Goal: Information Seeking & Learning: Learn about a topic

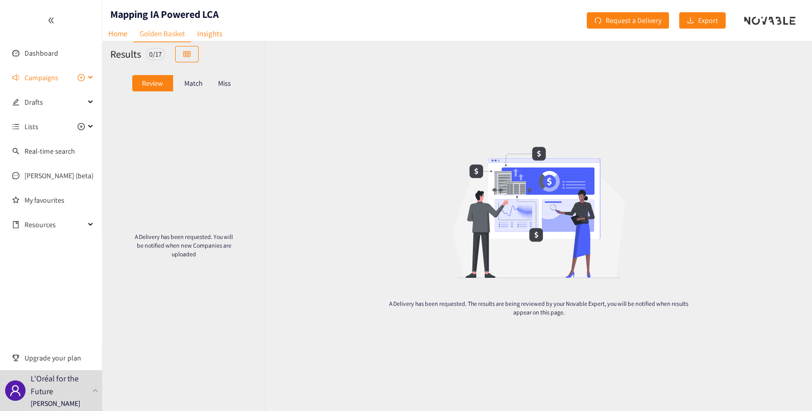
click at [36, 82] on span "Campaigns" at bounding box center [42, 77] width 34 height 20
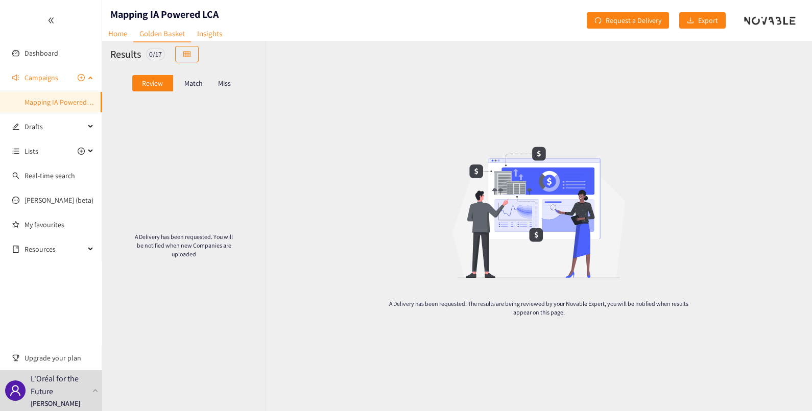
click at [49, 101] on link "Mapping IA Powered LCA" at bounding box center [63, 102] width 76 height 9
click at [58, 98] on link "Mapping IA Powered LCA" at bounding box center [63, 102] width 76 height 9
click at [42, 76] on span "Campaigns" at bounding box center [42, 77] width 34 height 20
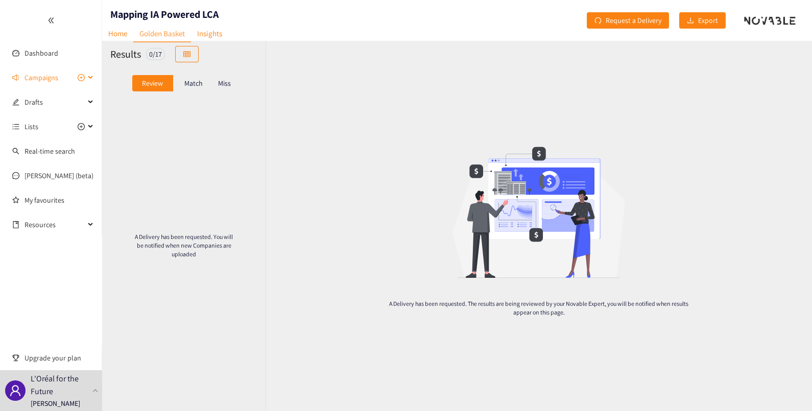
click at [42, 76] on span "Campaigns" at bounding box center [42, 77] width 34 height 20
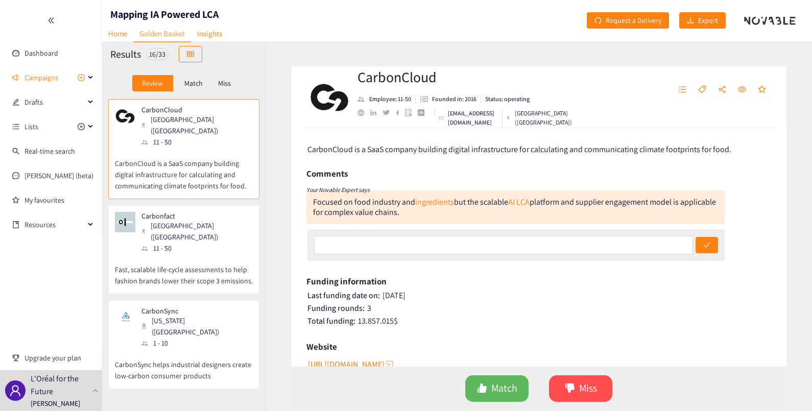
click at [158, 81] on p "Review" at bounding box center [152, 83] width 21 height 8
click at [204, 148] on p "CarbonCloud is a SaaS company building digital infrastructure for calculating a…" at bounding box center [184, 170] width 138 height 44
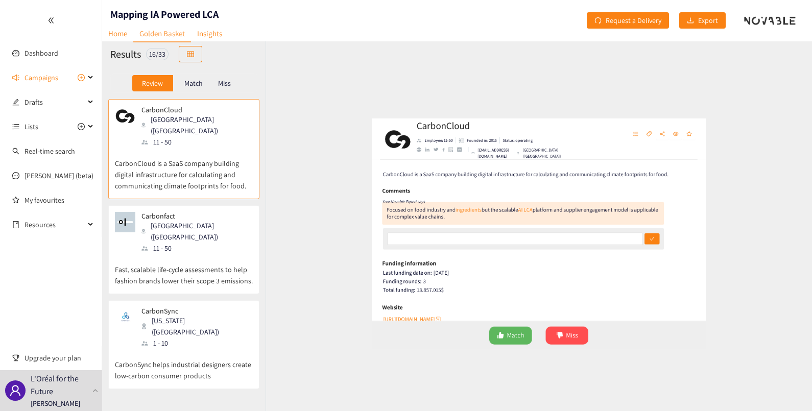
click at [474, 224] on div "Focused on food industry and ingredients but the scalable AI LCA platform and s…" at bounding box center [515, 207] width 418 height 34
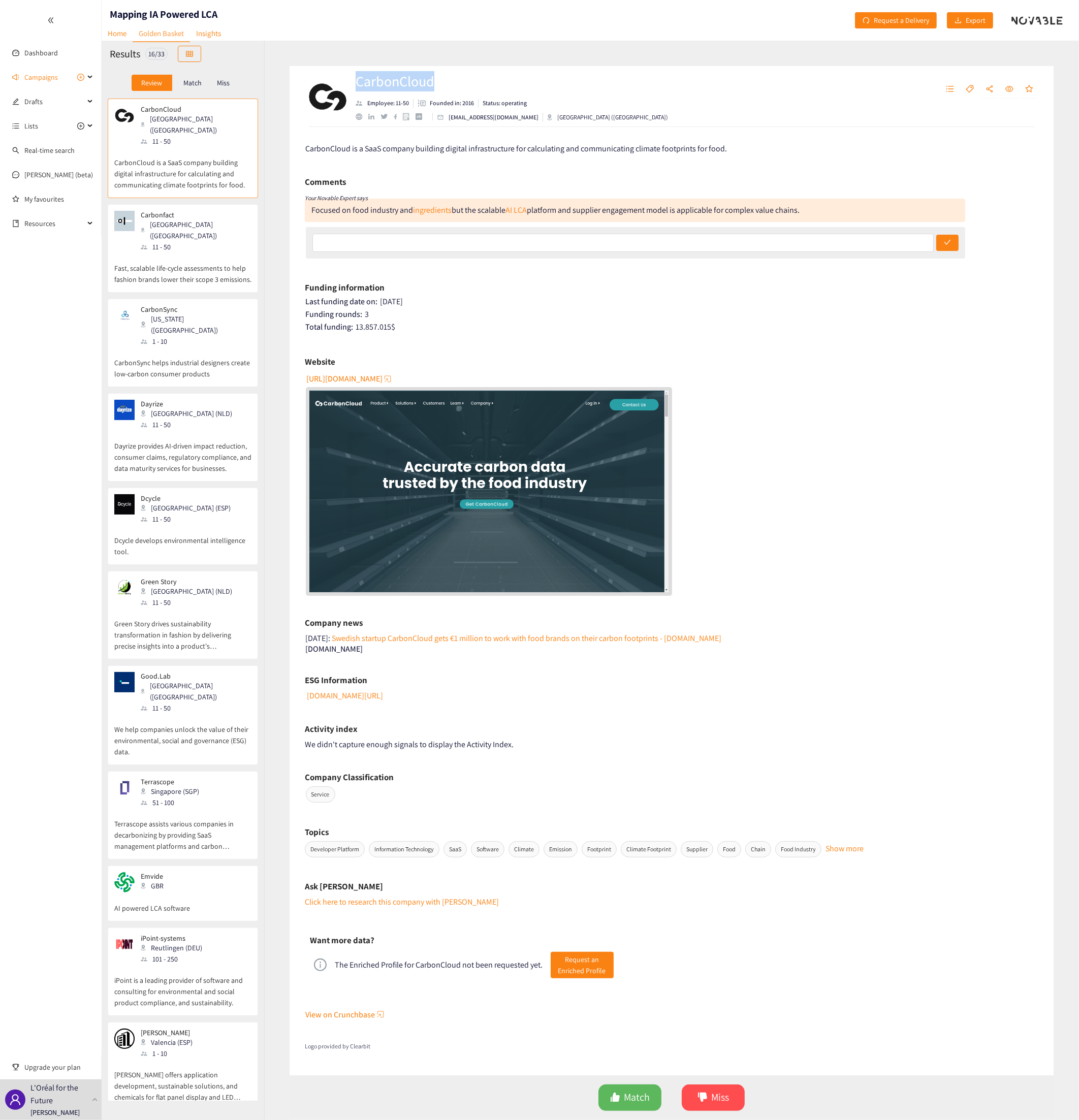
drag, startPoint x: 437, startPoint y: 84, endPoint x: 358, endPoint y: 80, distance: 79.1
click at [358, 80] on h2 "CarbonCloud" at bounding box center [511, 81] width 312 height 20
copy h2 "CarbonCloud"
click at [366, 375] on span "[URL][DOMAIN_NAME]" at bounding box center [344, 378] width 77 height 13
click at [179, 219] on div "[GEOGRAPHIC_DATA] ([GEOGRAPHIC_DATA])" at bounding box center [195, 230] width 109 height 22
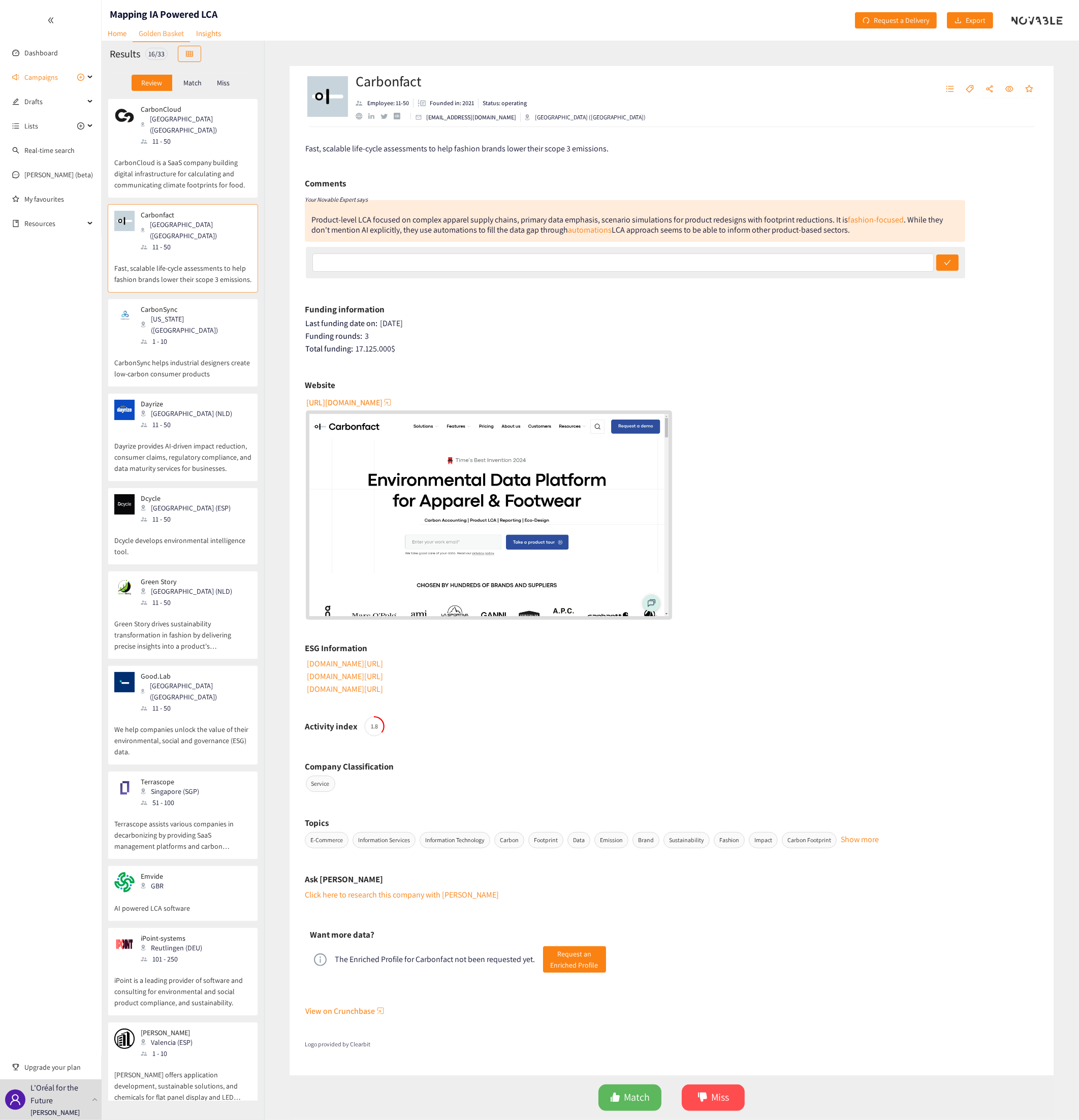
click at [188, 147] on p "CarbonCloud is a SaaS company building digital infrastructure for calculating a…" at bounding box center [183, 169] width 137 height 44
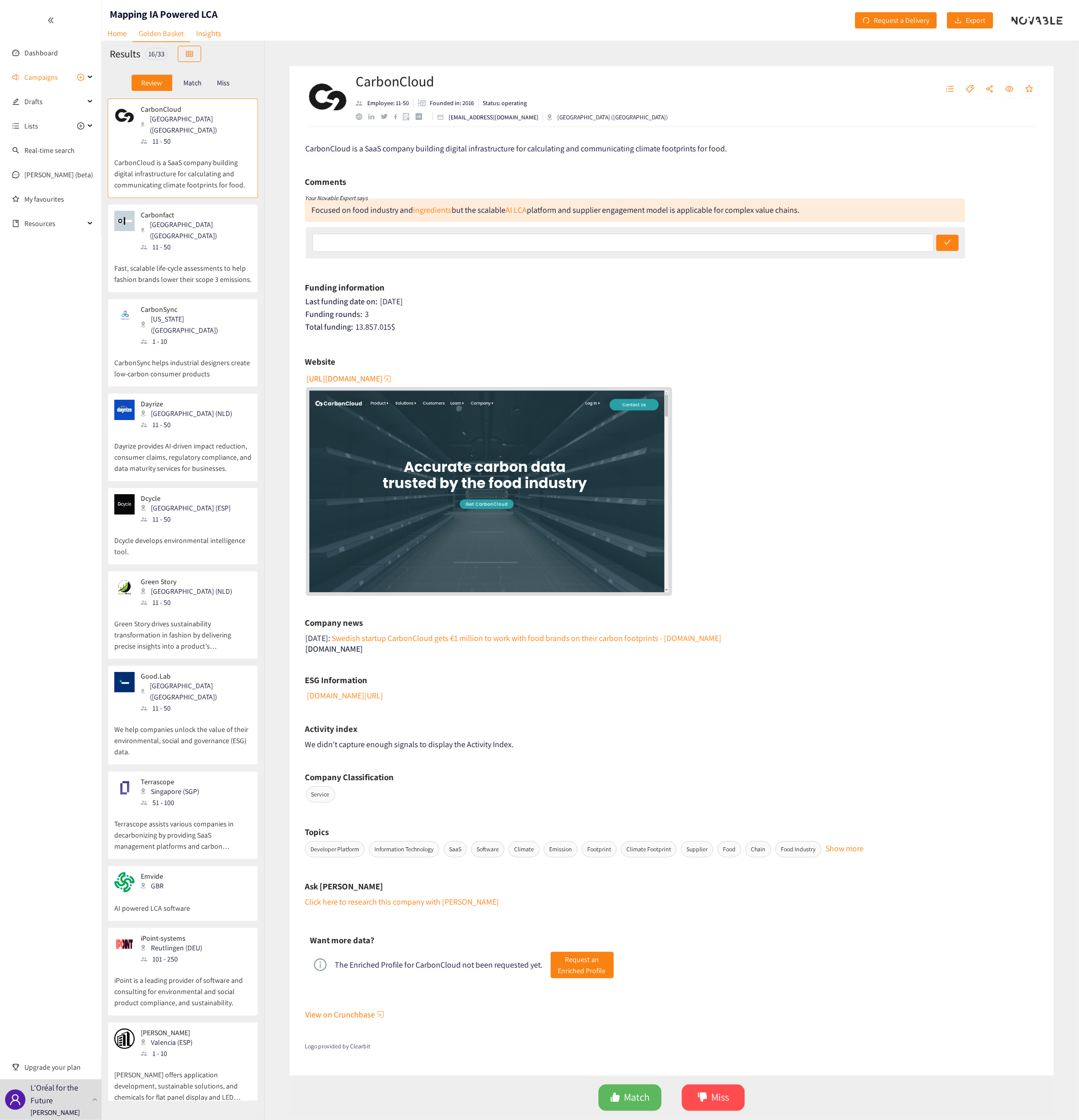
click at [185, 213] on div "Carbonfact Paris (FRA) 11 - 50" at bounding box center [183, 232] width 137 height 42
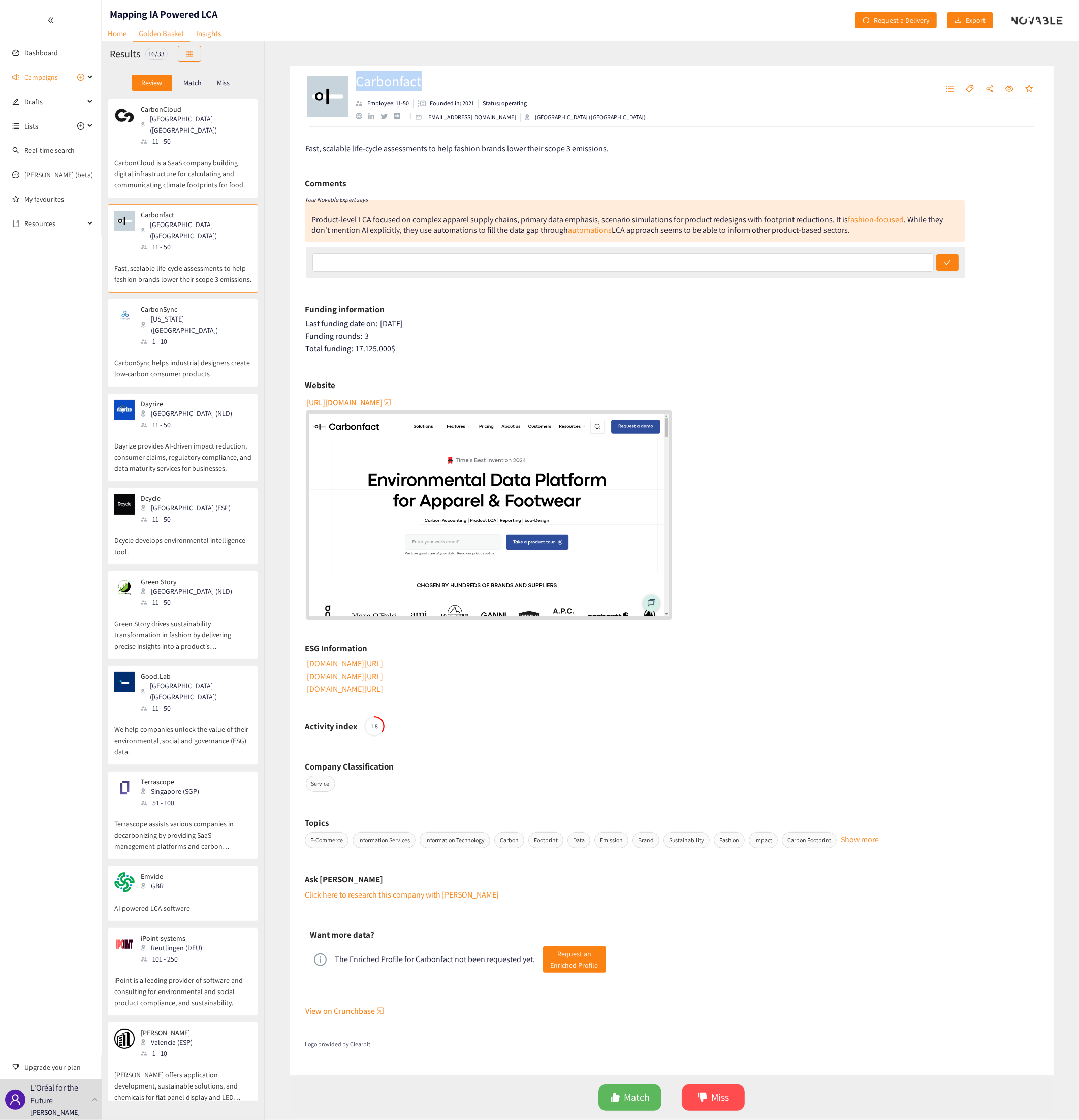
drag, startPoint x: 432, startPoint y: 82, endPoint x: 358, endPoint y: 81, distance: 74.0
click at [358, 81] on h2 "Carbonfact" at bounding box center [500, 81] width 290 height 20
copy h2 "Carbonfact"
click at [594, 231] on link "automations" at bounding box center [590, 230] width 44 height 11
click at [580, 229] on link "automations" at bounding box center [590, 230] width 44 height 11
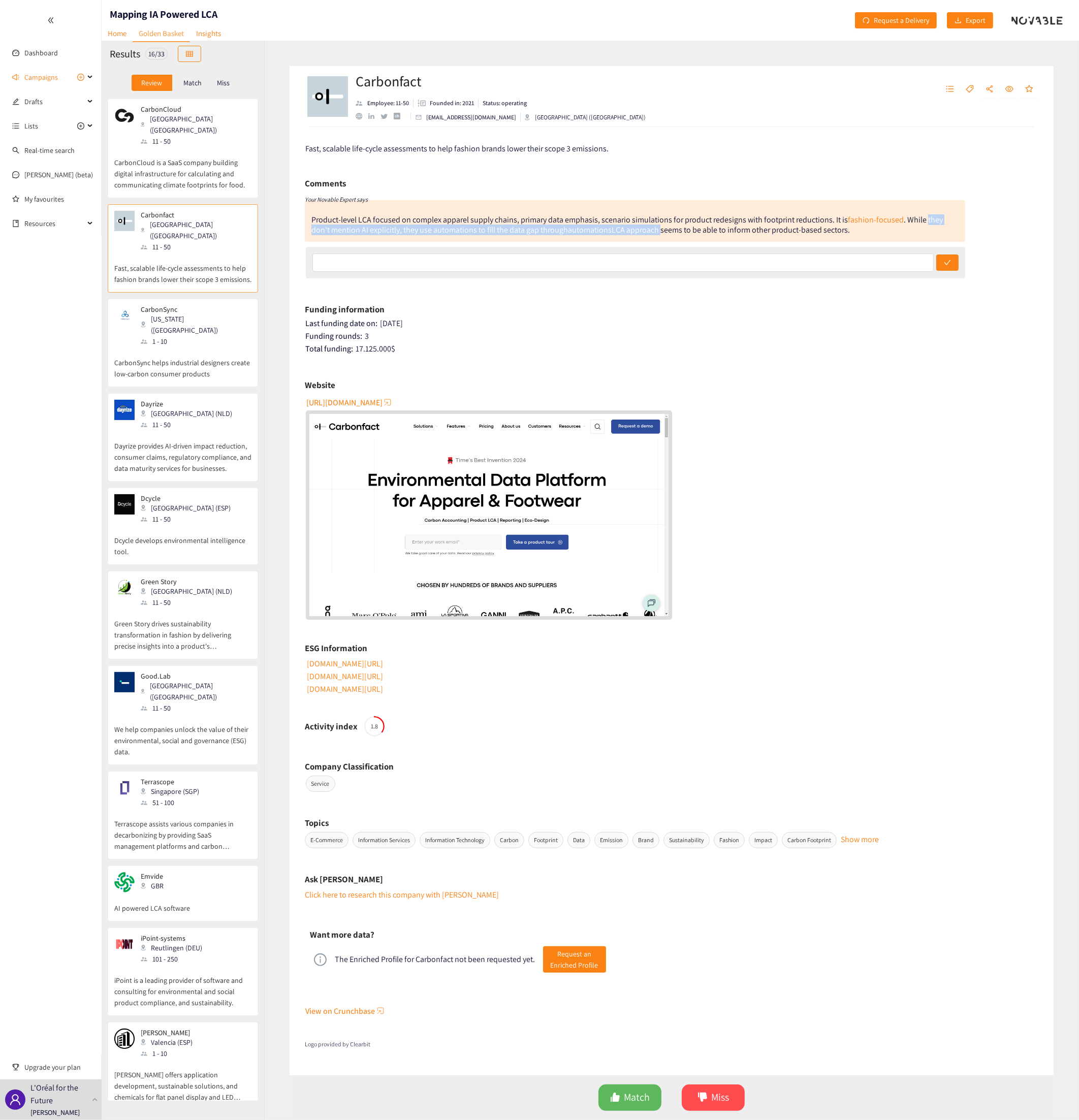
drag, startPoint x: 923, startPoint y: 220, endPoint x: 657, endPoint y: 231, distance: 266.2
click at [657, 231] on div "ashion-focused . While they don't mention AI explicitly, they use automations t…" at bounding box center [627, 225] width 631 height 21
drag, startPoint x: 657, startPoint y: 231, endPoint x: 651, endPoint y: 231, distance: 6.0
copy div "they don't mention AI explicitly, they use automations to fill the data gap thr…"
click at [176, 313] on div "[US_STATE] ([GEOGRAPHIC_DATA])" at bounding box center [195, 324] width 109 height 22
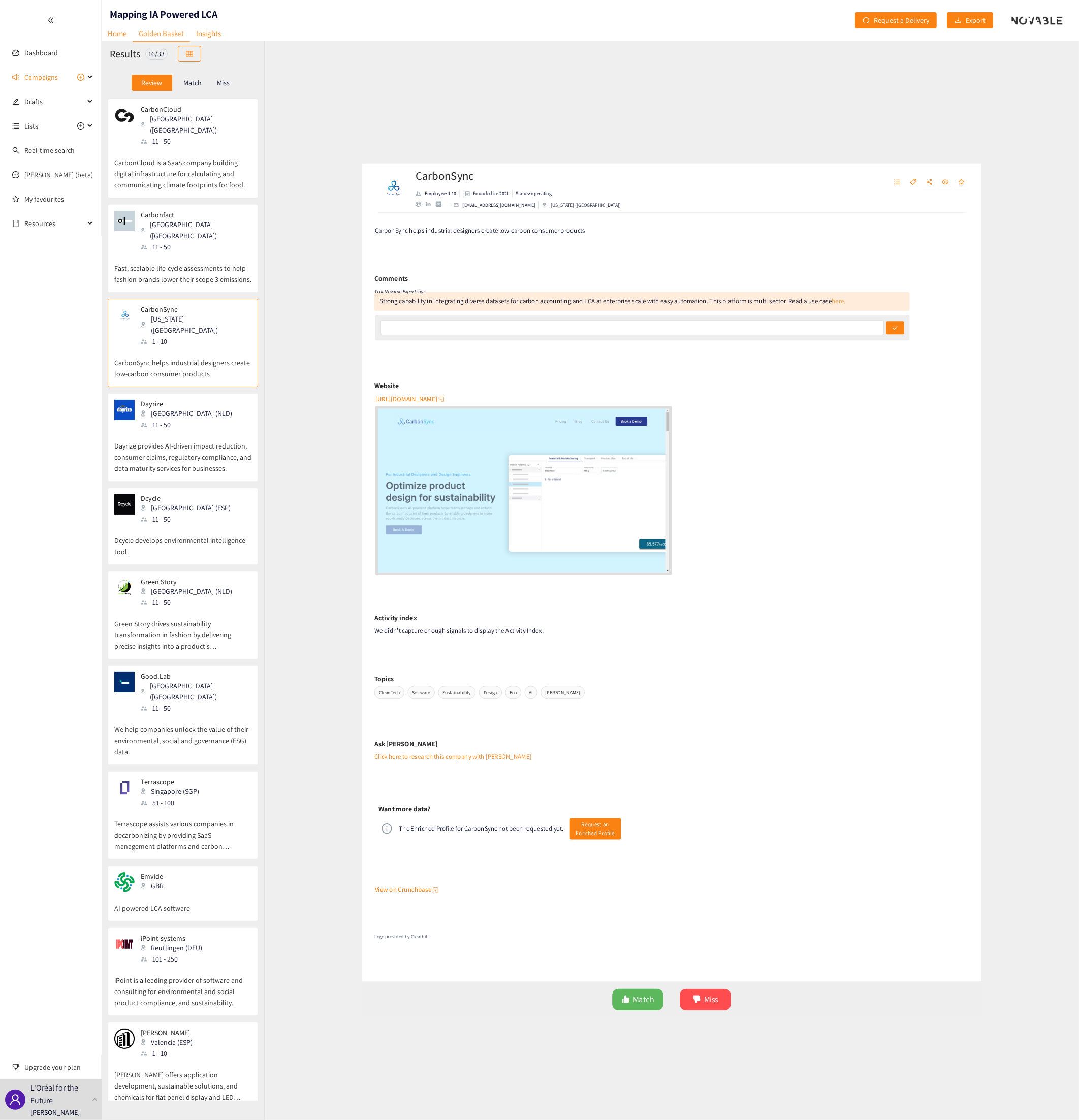
click at [803, 237] on link "here." at bounding box center [877, 236] width 17 height 11
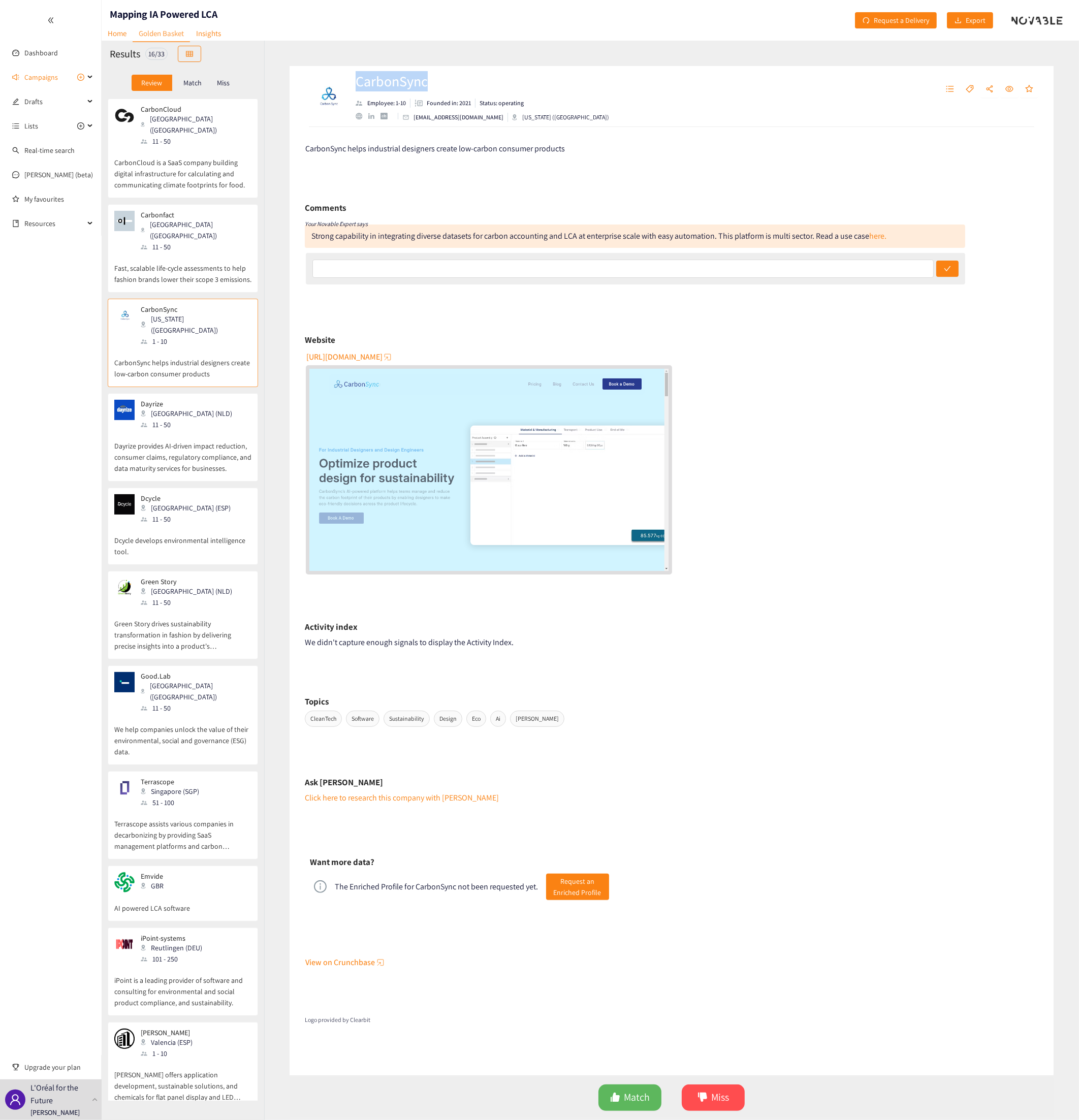
drag, startPoint x: 429, startPoint y: 82, endPoint x: 353, endPoint y: 81, distance: 76.0
click at [353, 81] on div "CarbonSync Employee: 1-10 Founded in: 2021 Status: operating [EMAIL_ADDRESS][DO…" at bounding box center [671, 95] width 764 height 61
copy h2 "CarbonSync"
click at [213, 409] on p "Dayrize provides AI-driven impact reduction, consumer claims, regulatory compli…" at bounding box center [183, 453] width 137 height 44
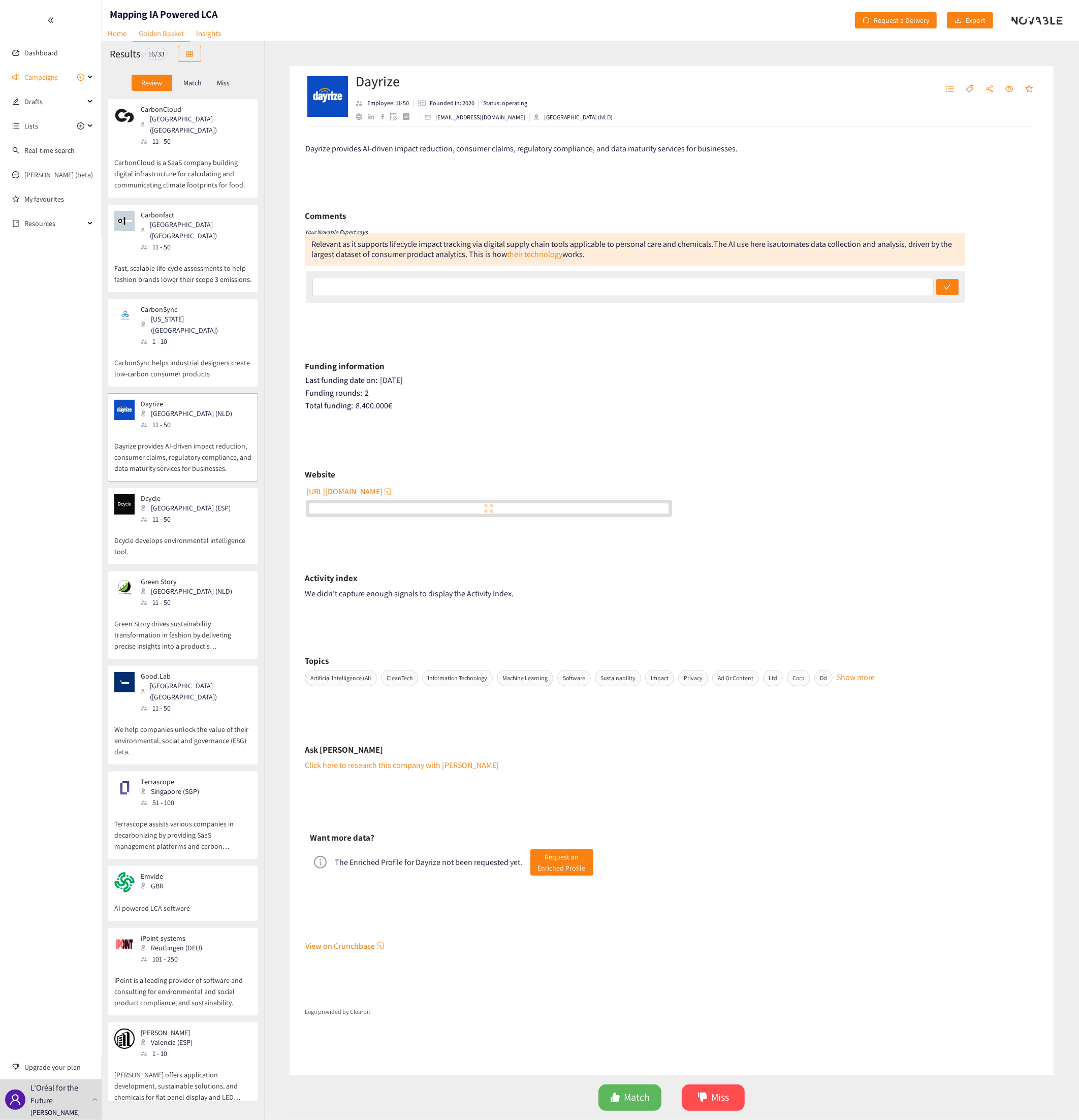
click at [208, 409] on p "Dayrize provides AI-driven impact reduction, consumer claims, regulatory compli…" at bounding box center [183, 453] width 137 height 44
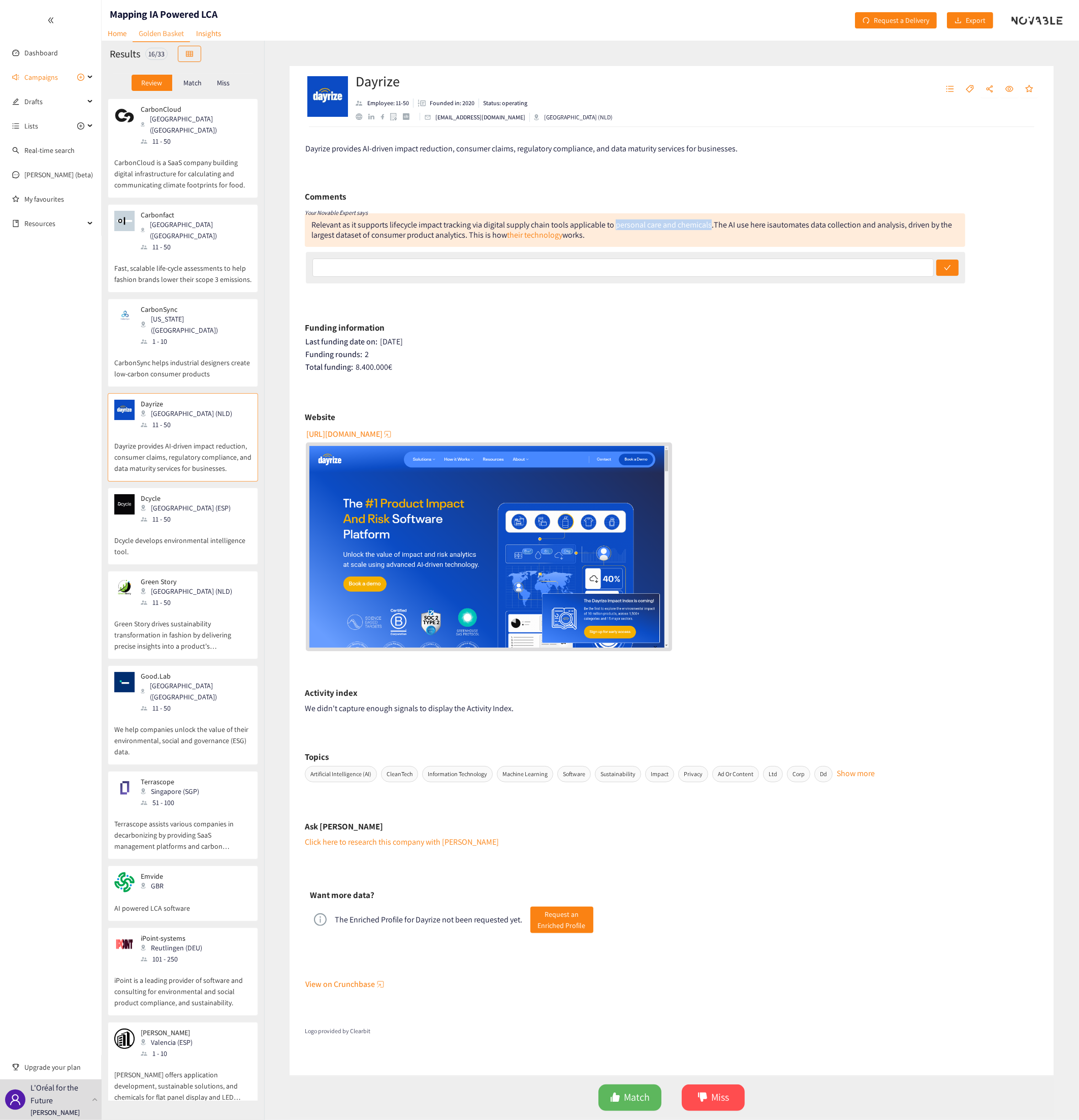
drag, startPoint x: 710, startPoint y: 226, endPoint x: 615, endPoint y: 230, distance: 95.1
click at [615, 230] on div "Relevant as it supports lifecycle impact tracking via digital supply chain tool…" at bounding box center [512, 225] width 402 height 11
drag, startPoint x: 615, startPoint y: 230, endPoint x: 623, endPoint y: 228, distance: 8.2
copy div "personal care and chemicals"
click at [533, 232] on link "their technology" at bounding box center [535, 235] width 56 height 11
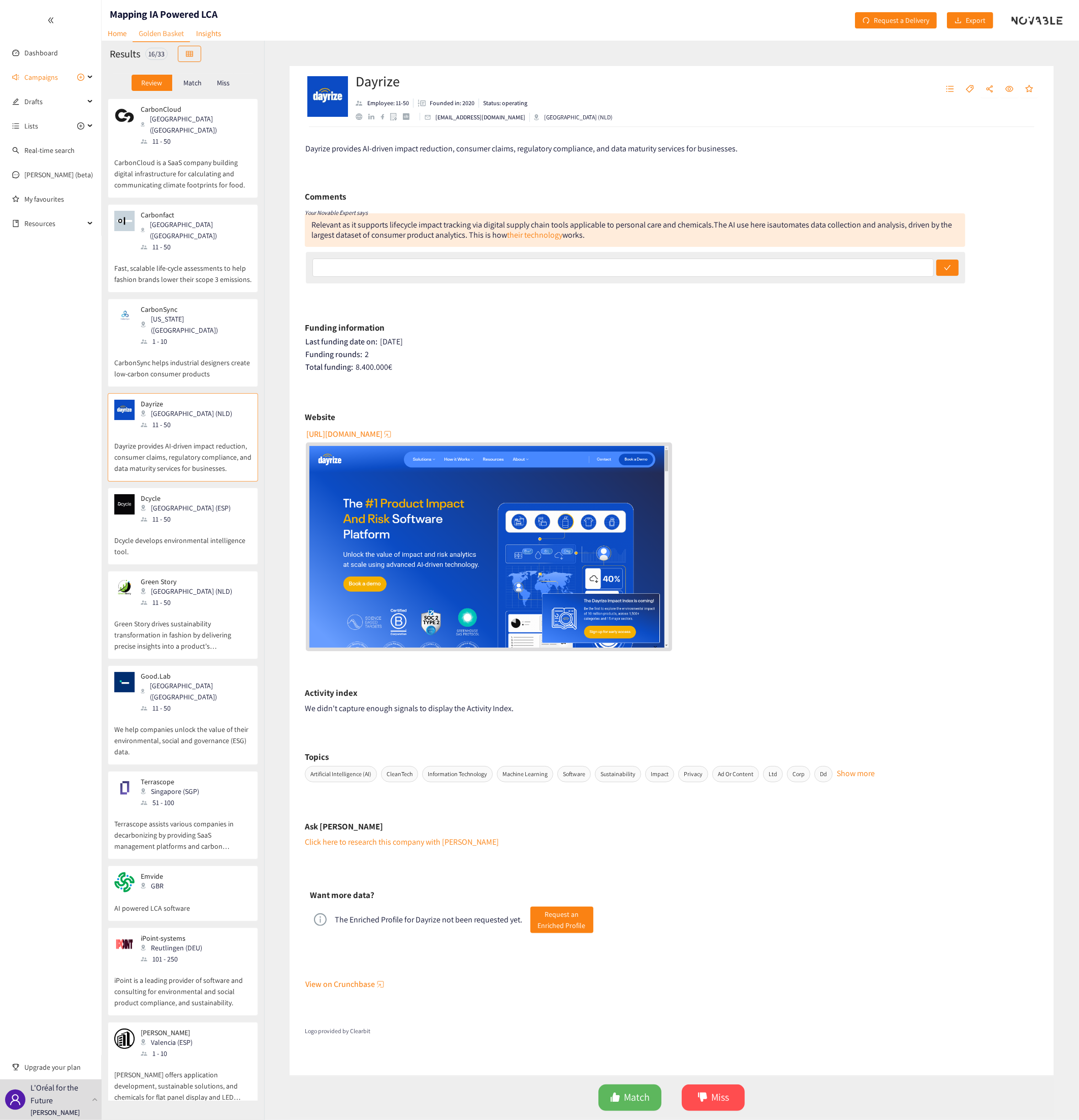
click at [700, 240] on div "Relevant as it supports lifecycle impact tracking via digital supply chain tool…" at bounding box center [634, 230] width 660 height 34
drag, startPoint x: 729, startPoint y: 226, endPoint x: 902, endPoint y: 229, distance: 173.0
click at [803, 229] on div "Relevant as it supports lifecycle impact tracking via digital supply chain tool…" at bounding box center [631, 230] width 640 height 21
drag, startPoint x: 902, startPoint y: 229, endPoint x: 878, endPoint y: 225, distance: 24.3
copy div "AI use here is automates data collection and analysis"
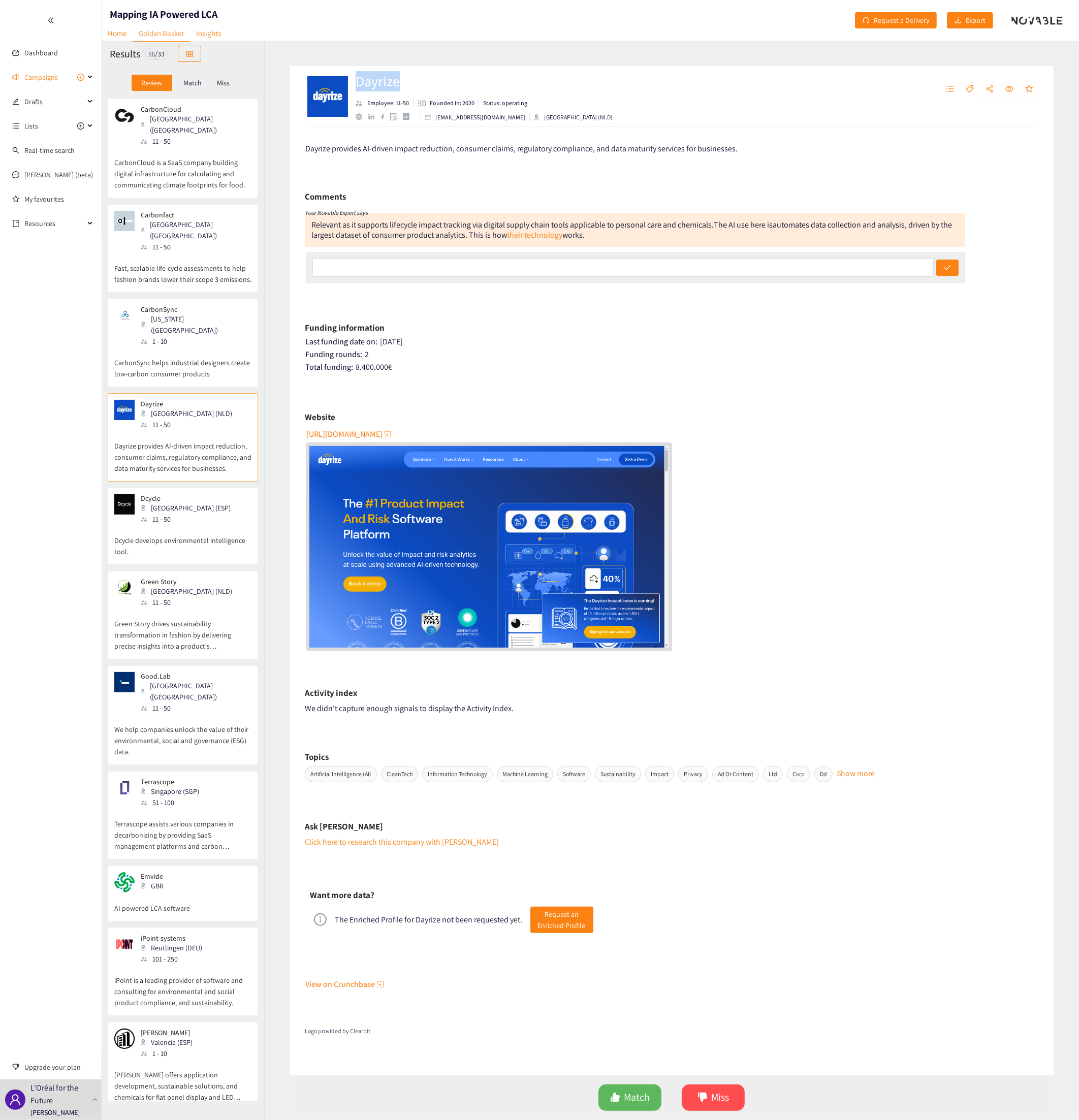
drag, startPoint x: 405, startPoint y: 84, endPoint x: 357, endPoint y: 81, distance: 48.1
click at [357, 81] on h2 "Dayrize" at bounding box center [483, 81] width 257 height 20
copy h2 "Dayrize"
click at [216, 409] on div "Dcycle [GEOGRAPHIC_DATA] (ESP) 11 - 50" at bounding box center [183, 509] width 137 height 31
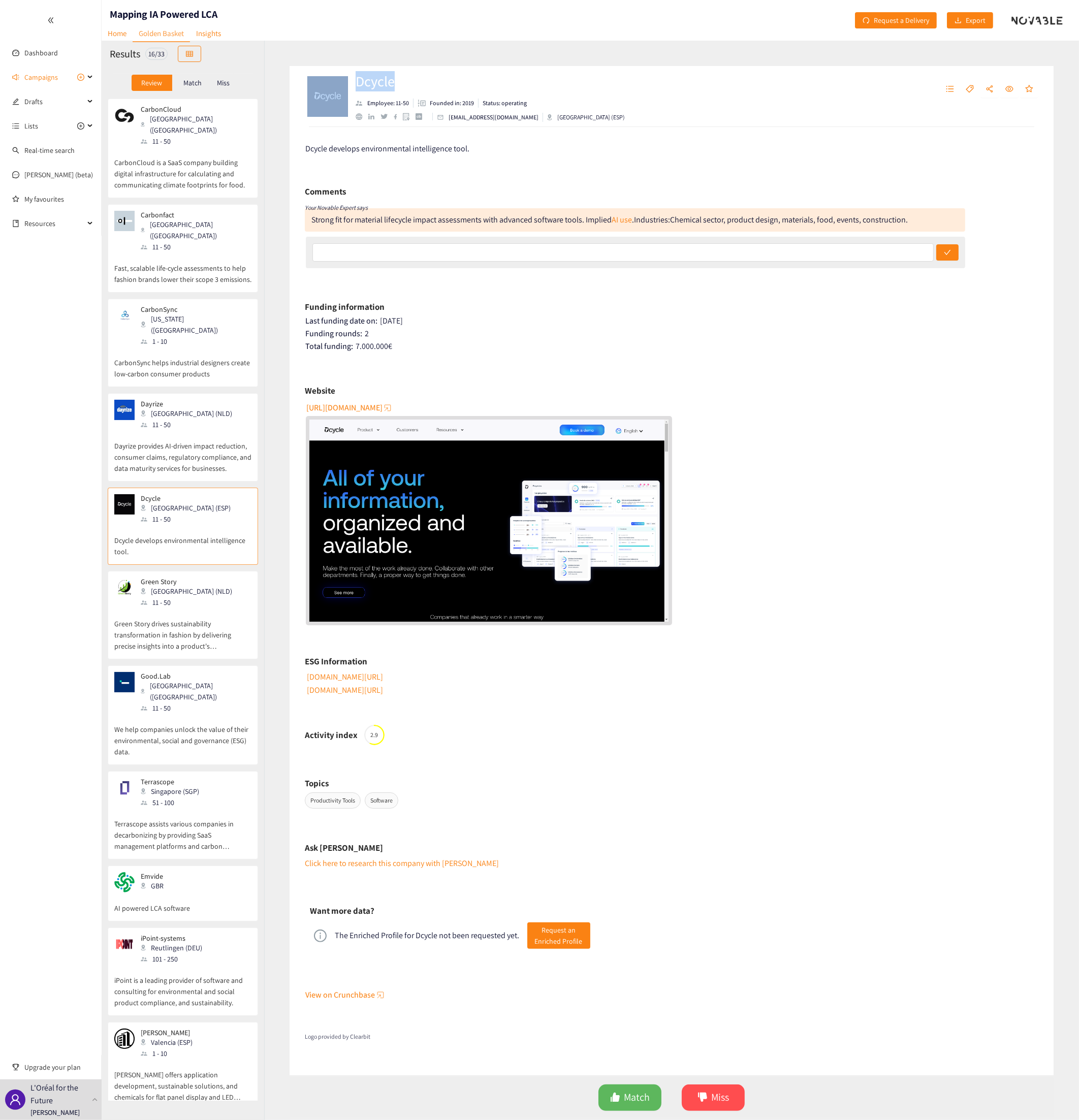
drag, startPoint x: 393, startPoint y: 83, endPoint x: 350, endPoint y: 82, distance: 43.0
click at [350, 82] on div "Dcycle Employee: 11-50 Founded in: 2019 Status: operating [EMAIL_ADDRESS][DOMAI…" at bounding box center [524, 96] width 440 height 31
copy div "Dcycle"
click at [366, 221] on div "Strong fit for material lifecycle impact assessments with advanced software too…" at bounding box center [472, 220] width 322 height 11
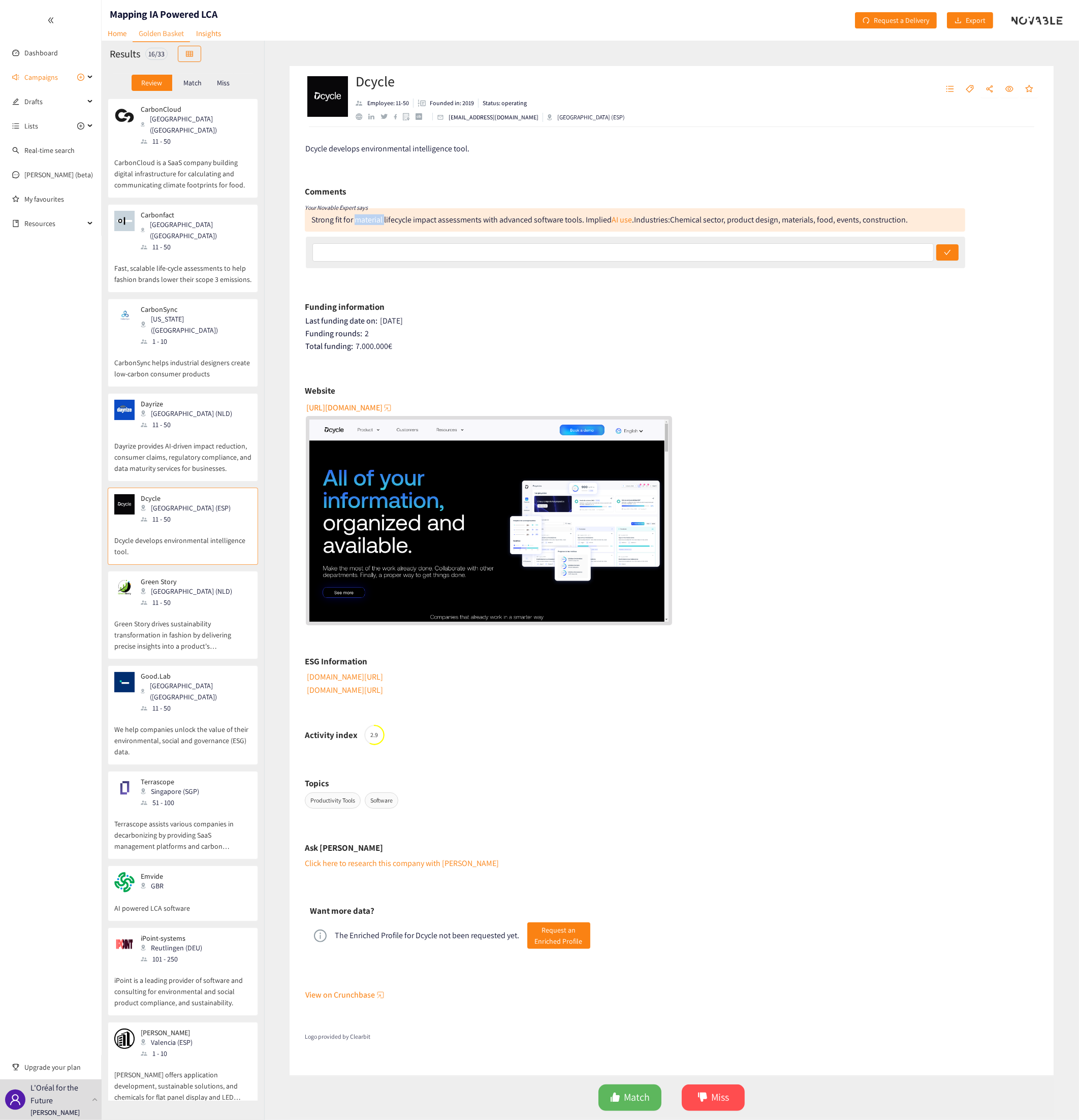
drag, startPoint x: 366, startPoint y: 221, endPoint x: 359, endPoint y: 220, distance: 7.1
click at [359, 220] on div "Strong fit for material lifecycle impact assessments with advanced software too…" at bounding box center [472, 220] width 322 height 11
drag, startPoint x: 354, startPoint y: 220, endPoint x: 632, endPoint y: 220, distance: 278.0
click at [632, 220] on div "Strong fit for material lifecycle impact assessments with advanced software too…" at bounding box center [472, 220] width 322 height 11
drag, startPoint x: 632, startPoint y: 220, endPoint x: 576, endPoint y: 221, distance: 56.0
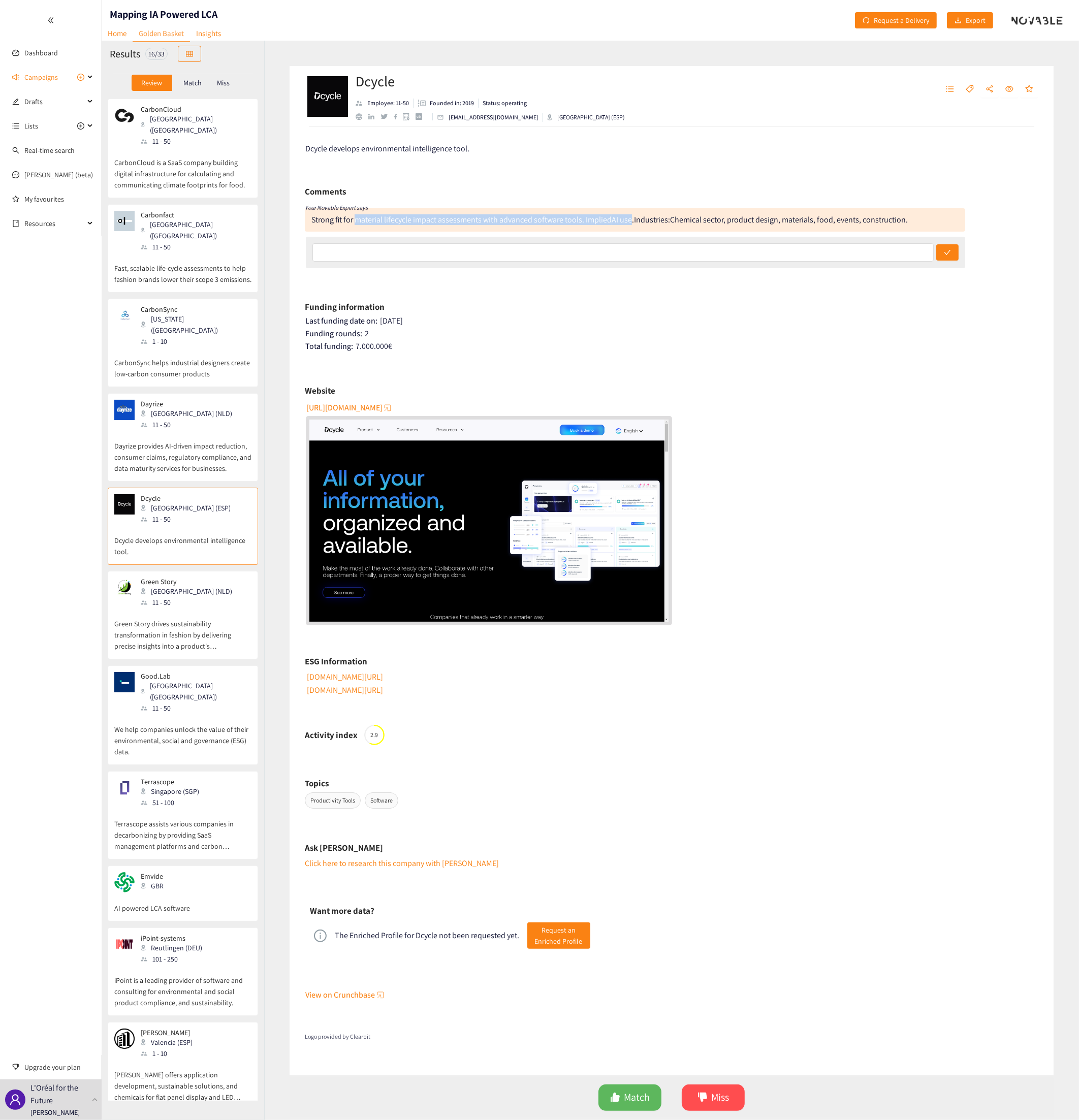
copy div "material lifecycle impact assessments with advanced software tools. Implied AI …"
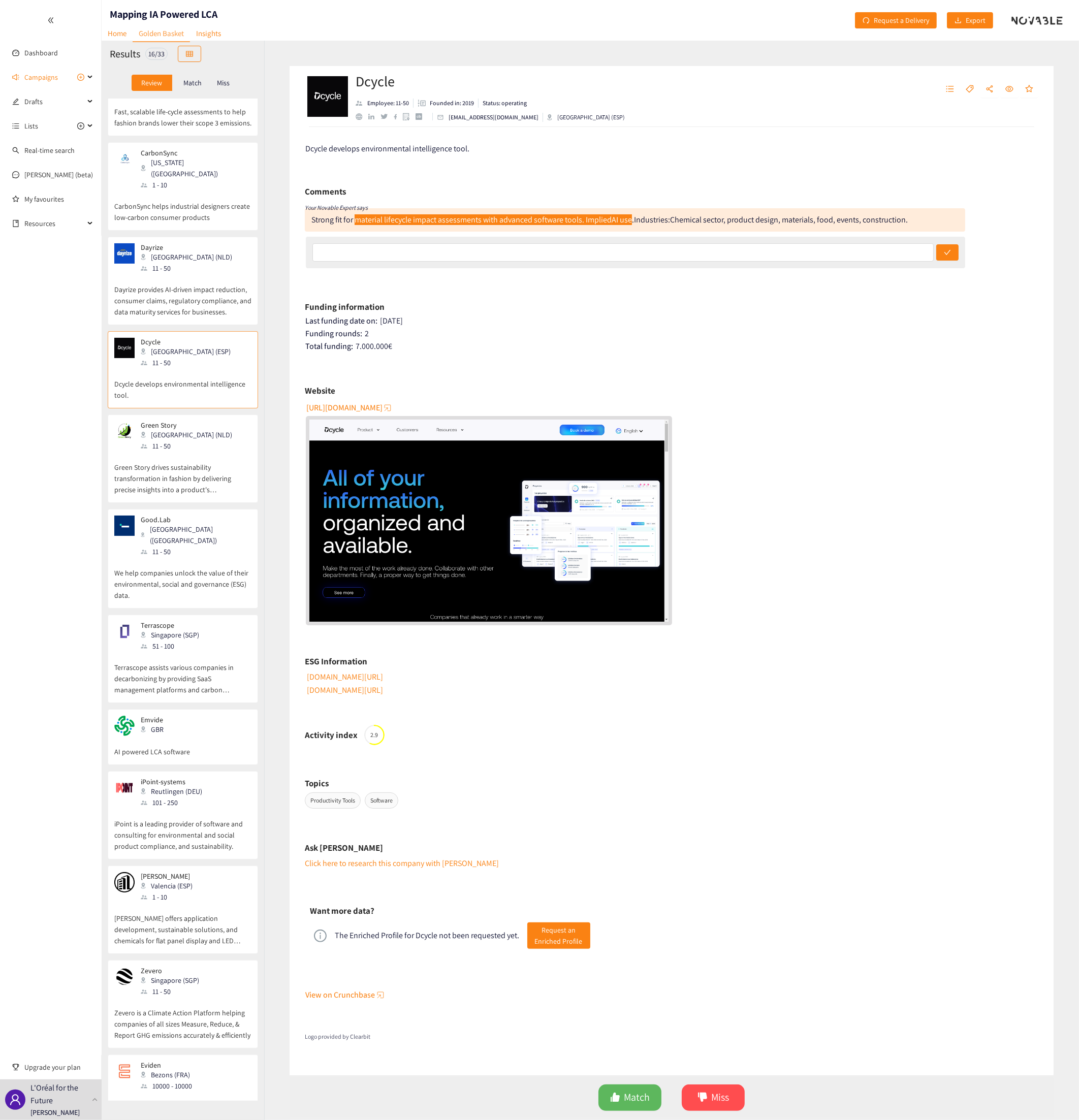
scroll to position [191, 0]
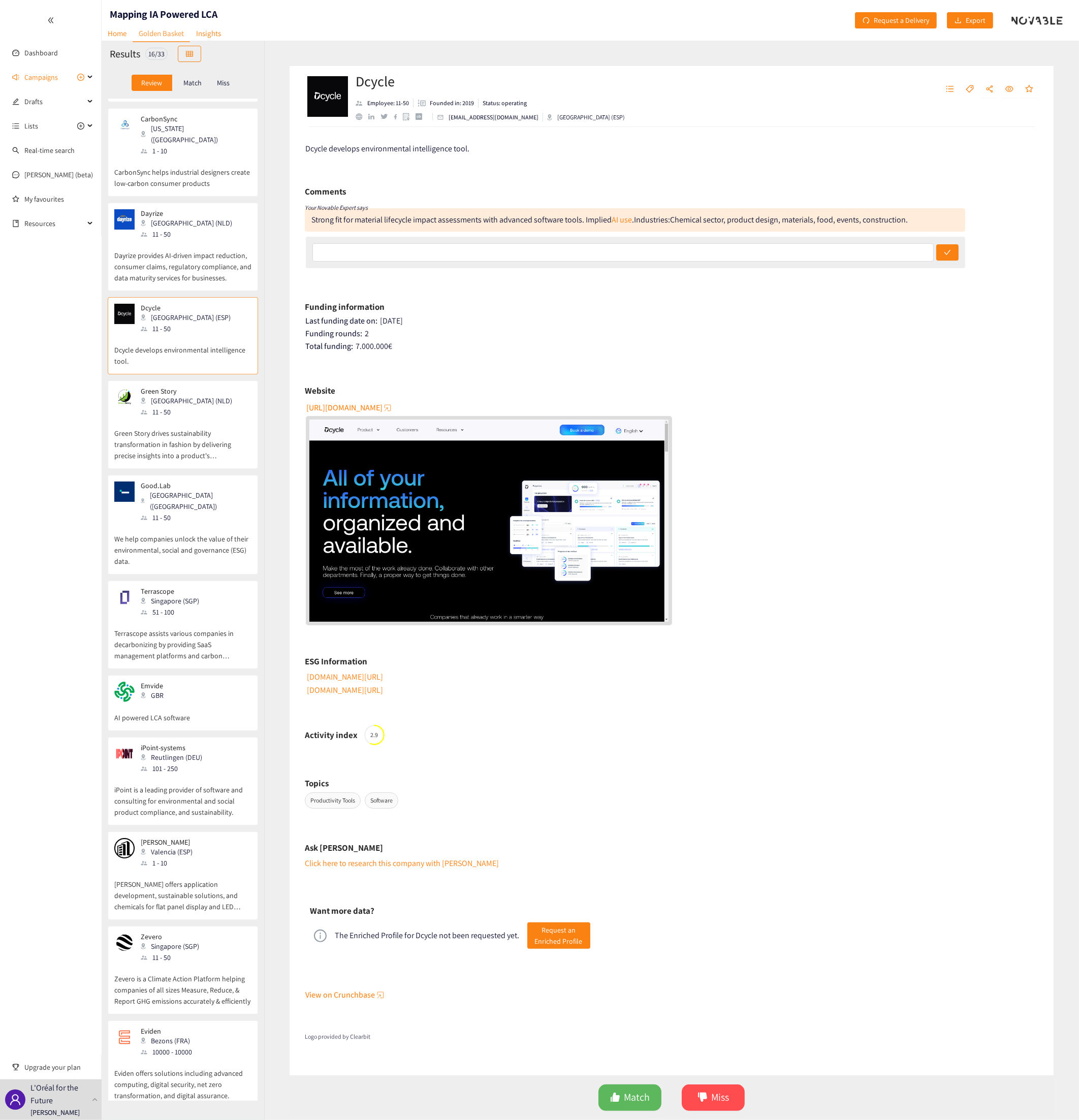
click at [179, 409] on p "Green Story drives sustainability transformation in fashion by delivering preci…" at bounding box center [183, 440] width 137 height 44
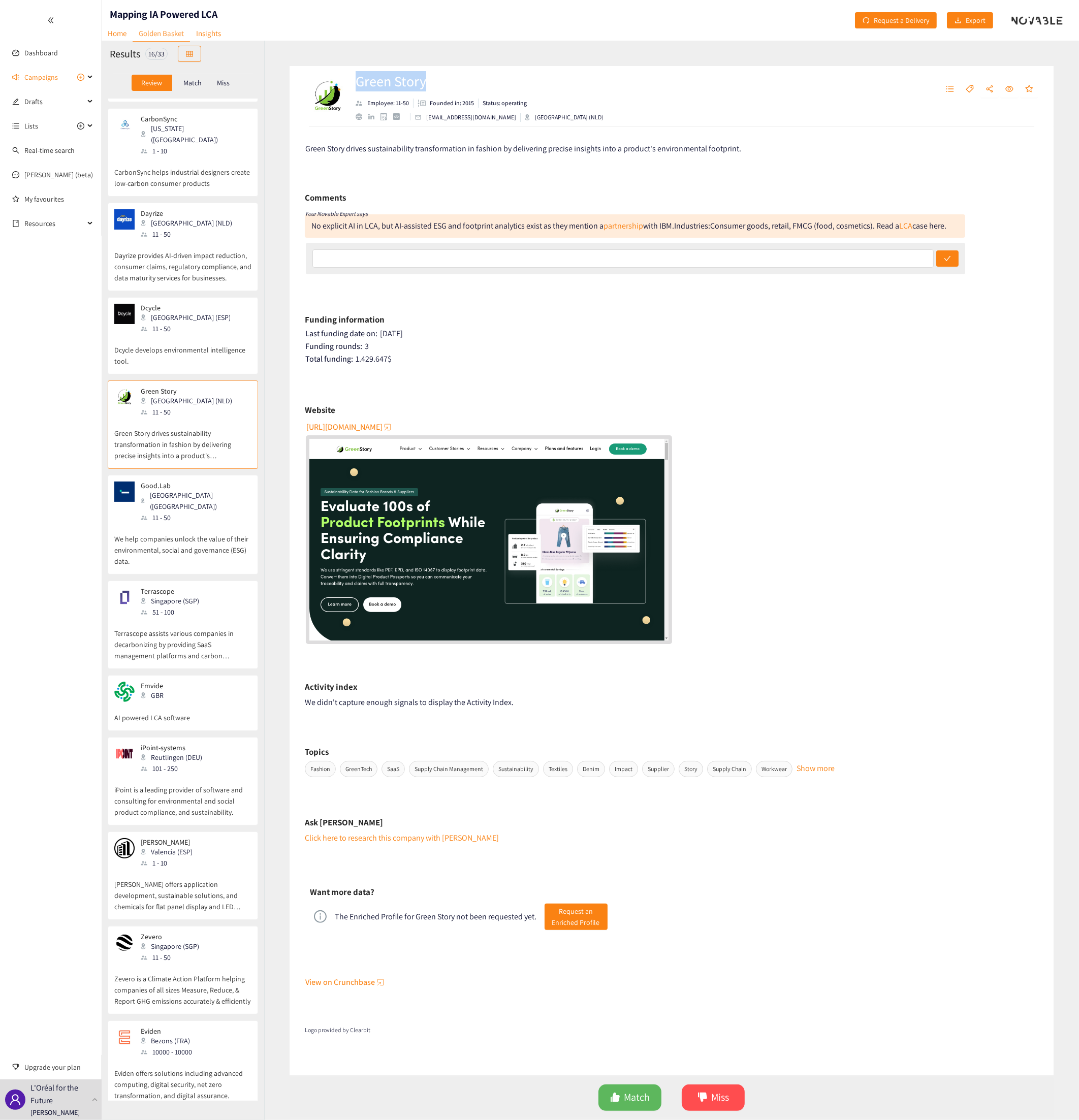
drag, startPoint x: 435, startPoint y: 82, endPoint x: 354, endPoint y: 87, distance: 81.2
click at [354, 87] on div "Green Story Employee: 11-50 Founded in: 2015 Status: operating [EMAIL_ADDRESS][…" at bounding box center [524, 96] width 440 height 31
copy h2 "Green Story"
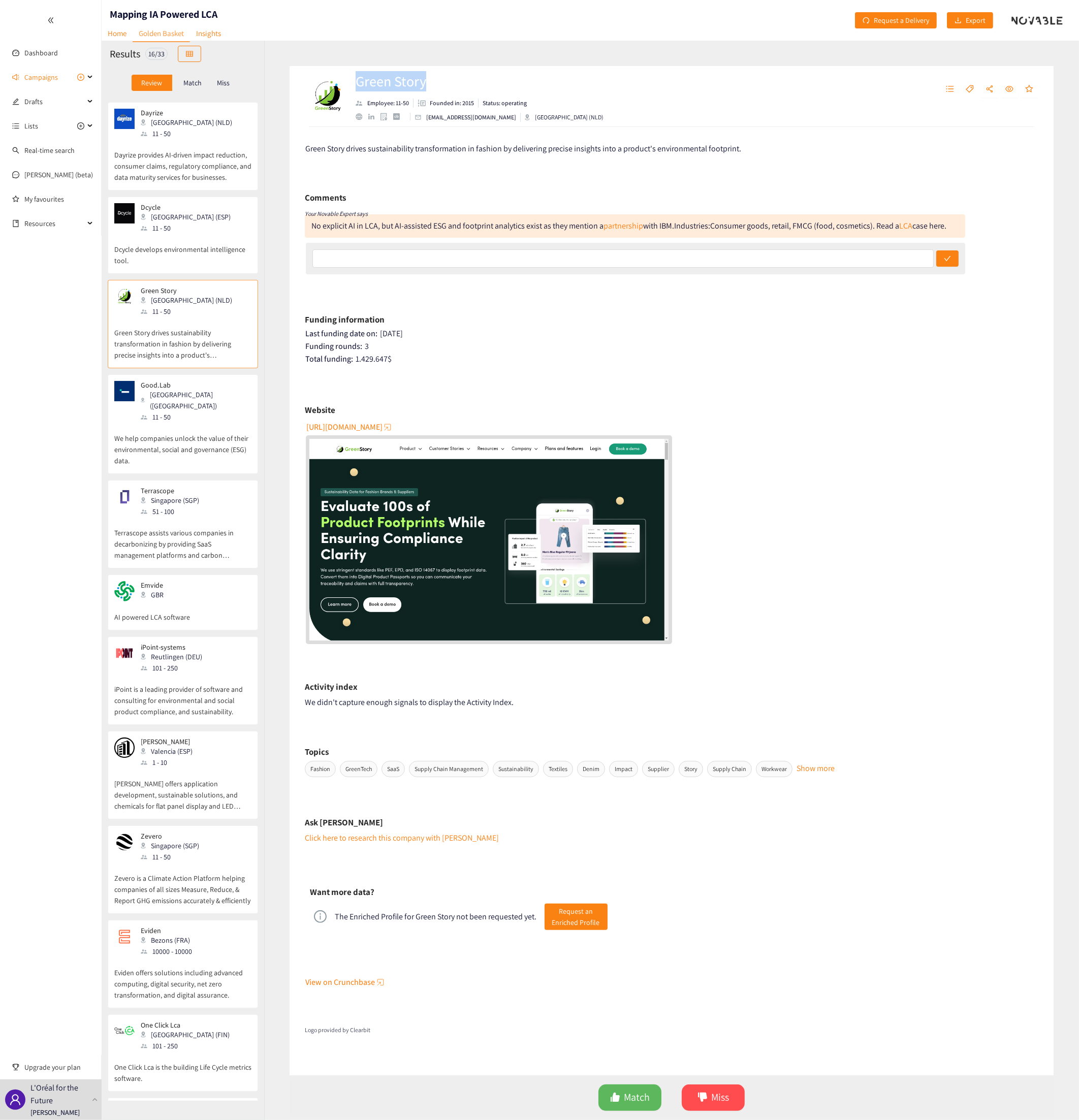
scroll to position [228, 0]
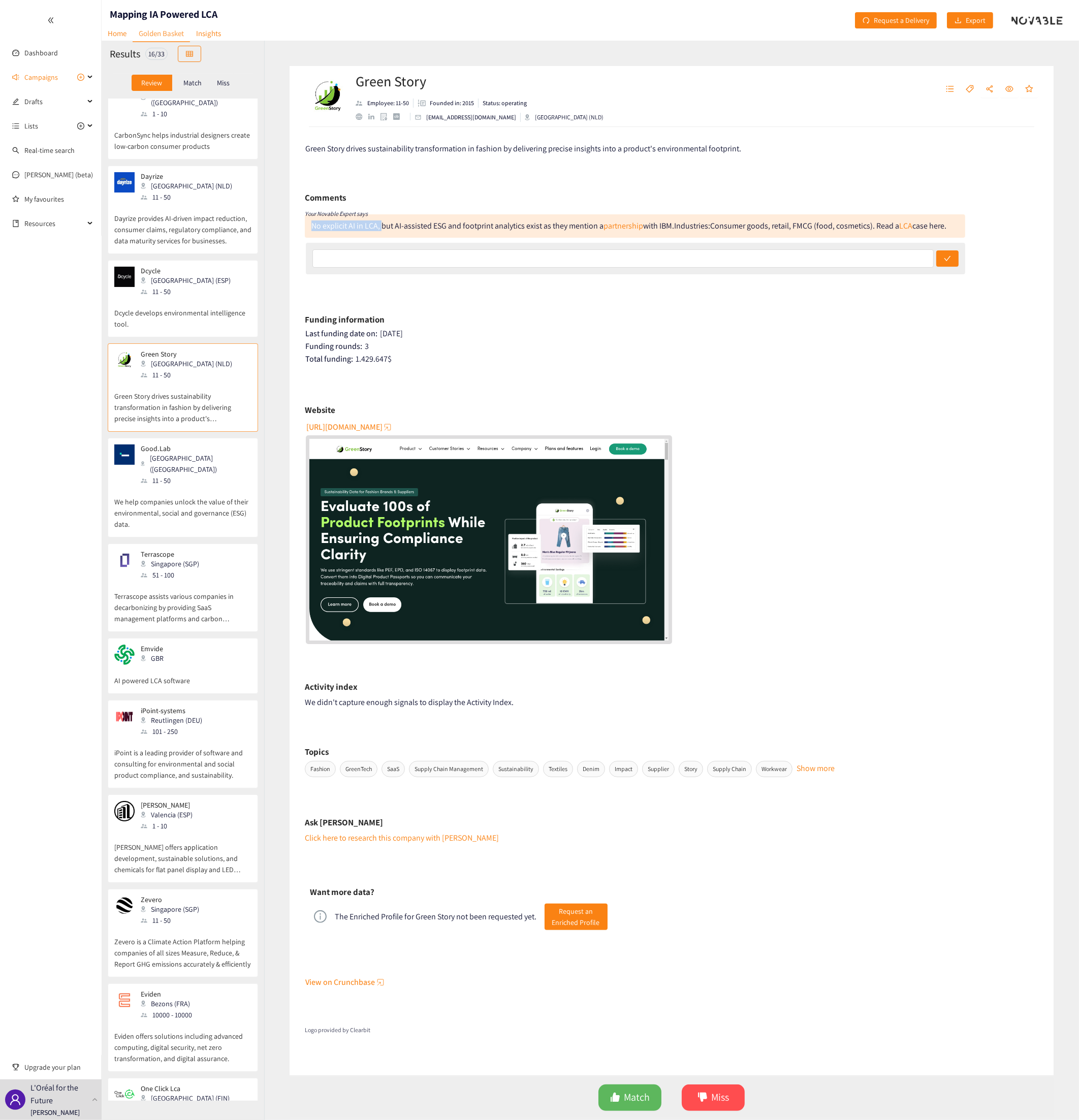
drag, startPoint x: 312, startPoint y: 226, endPoint x: 381, endPoint y: 226, distance: 69.0
click at [381, 226] on div "No explicit AI in LCA, but AI-assisted ESG and footprint analytics exist as the…" at bounding box center [492, 226] width 363 height 11
click at [215, 409] on p "We help companies unlock the value of their environmental, social and governanc…" at bounding box center [183, 508] width 137 height 44
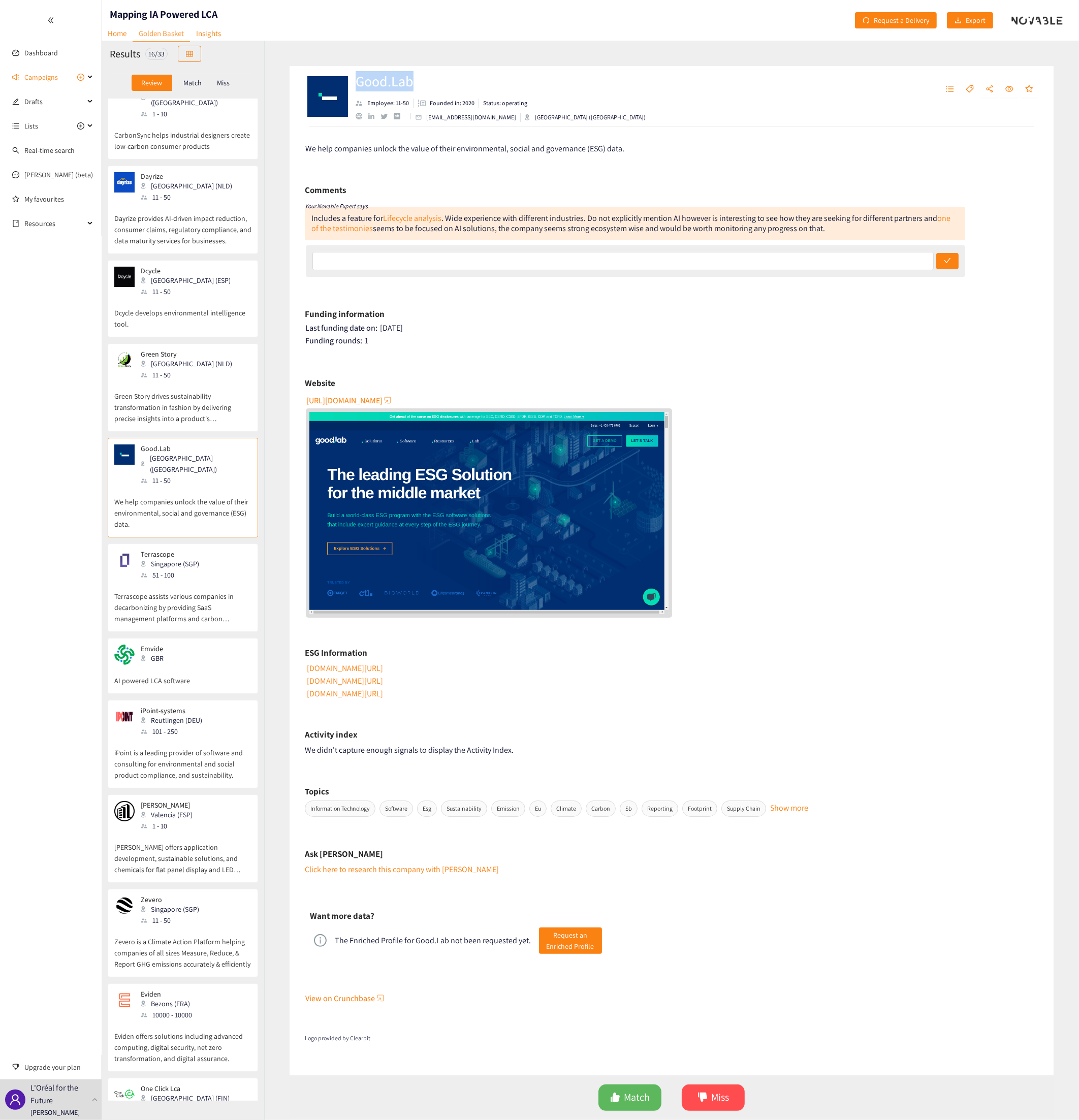
drag, startPoint x: 424, startPoint y: 83, endPoint x: 358, endPoint y: 80, distance: 66.1
click at [358, 80] on h2 "Good.Lab" at bounding box center [500, 81] width 290 height 20
click at [352, 399] on span "[URL][DOMAIN_NAME]" at bounding box center [344, 400] width 77 height 13
drag, startPoint x: 586, startPoint y: 218, endPoint x: 707, endPoint y: 218, distance: 121.0
click at [707, 218] on div "Includes a feature for Lifecycle analysis . Wide experience with different indu…" at bounding box center [630, 223] width 638 height 21
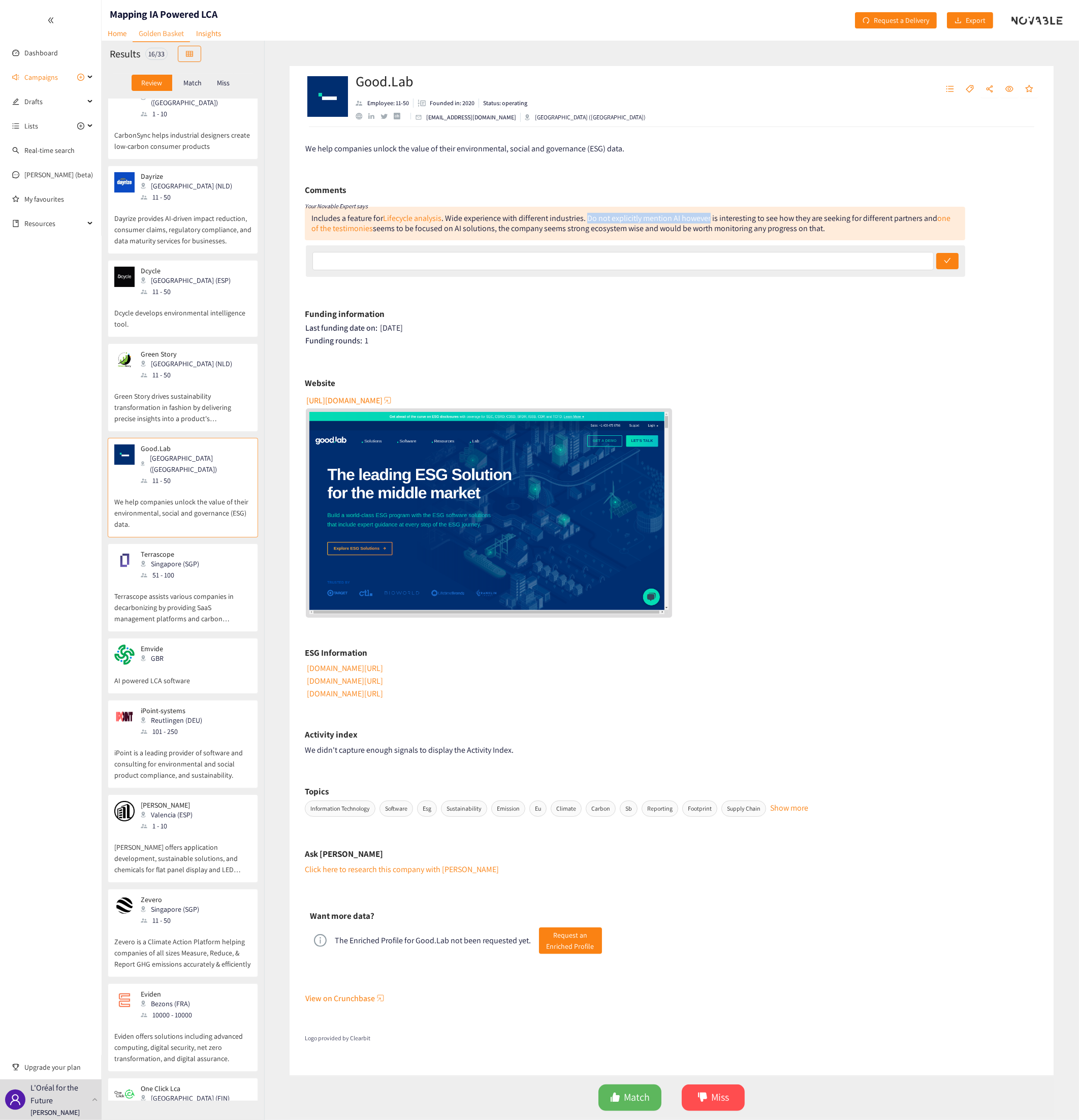
drag, startPoint x: 707, startPoint y: 218, endPoint x: 695, endPoint y: 218, distance: 12.0
click at [724, 226] on div "Includes a feature for Lifecycle analysis . Wide experience with different indu…" at bounding box center [630, 223] width 638 height 21
drag, startPoint x: 678, startPoint y: 216, endPoint x: 587, endPoint y: 218, distance: 91.0
click at [587, 218] on div "Includes a feature for Lifecycle analysis . Wide experience with different indu…" at bounding box center [630, 223] width 638 height 21
drag, startPoint x: 587, startPoint y: 218, endPoint x: 602, endPoint y: 213, distance: 15.8
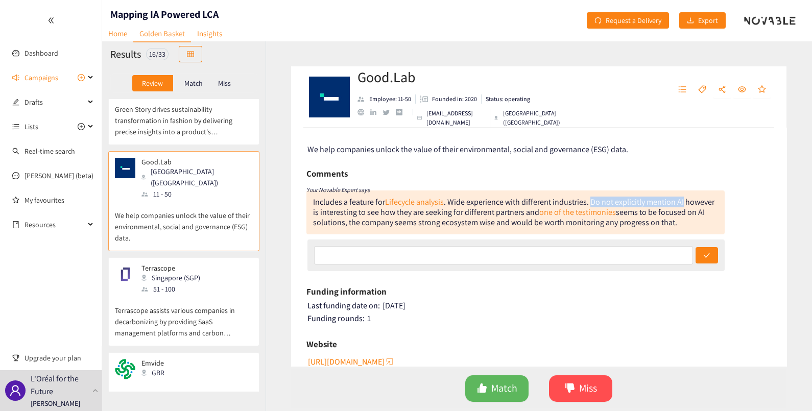
scroll to position [547, 0]
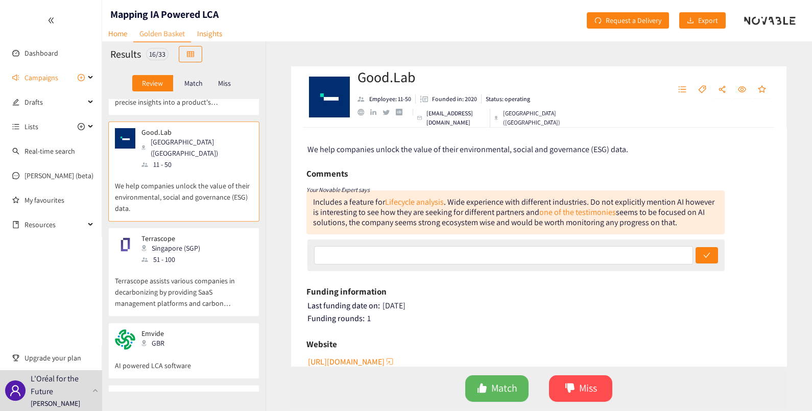
click at [207, 234] on div "Terrascope Singapore (SGP) 51 - 100" at bounding box center [184, 249] width 138 height 31
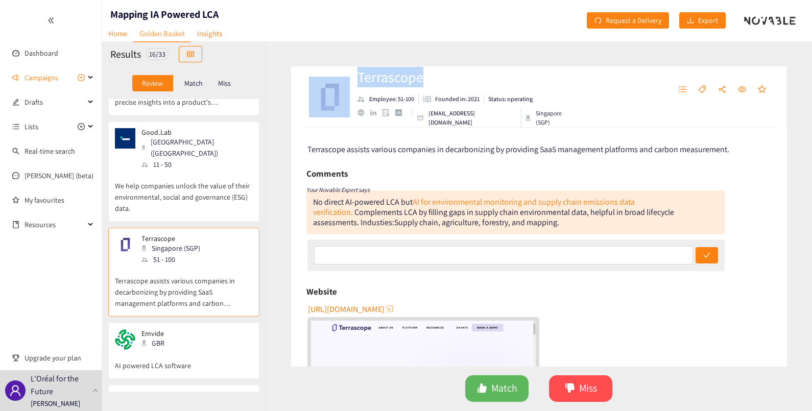
drag, startPoint x: 424, startPoint y: 81, endPoint x: 350, endPoint y: 83, distance: 74.1
click at [350, 83] on div "Terrascope Employee: 51-100 Founded in: 2021 Status: operating [EMAIL_ADDRESS][…" at bounding box center [445, 97] width 279 height 31
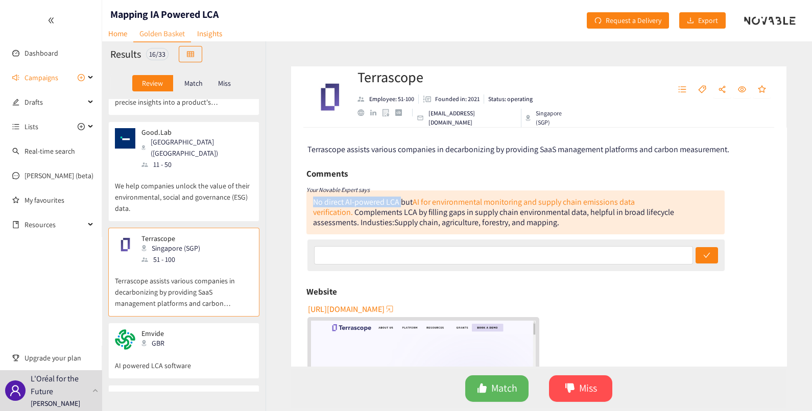
drag, startPoint x: 314, startPoint y: 201, endPoint x: 400, endPoint y: 204, distance: 86.4
click at [400, 204] on div "No direct AI-powered LCA but AI for environmental monitoring and supply chain e…" at bounding box center [474, 207] width 322 height 21
drag, startPoint x: 400, startPoint y: 204, endPoint x: 392, endPoint y: 202, distance: 8.6
click at [216, 350] on p "AI powered LCA software" at bounding box center [184, 360] width 138 height 21
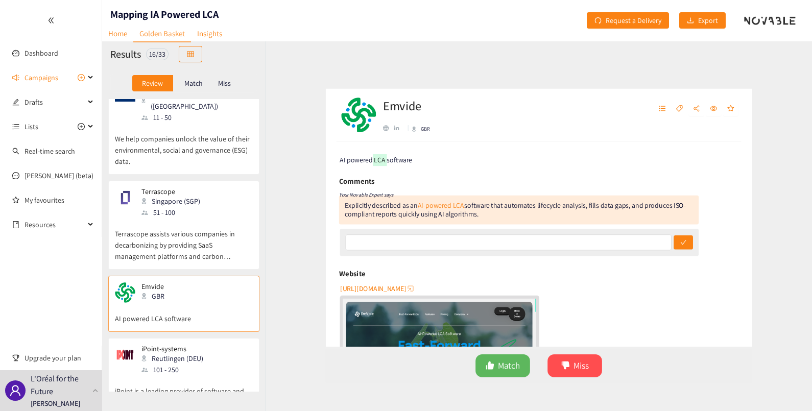
scroll to position [611, 0]
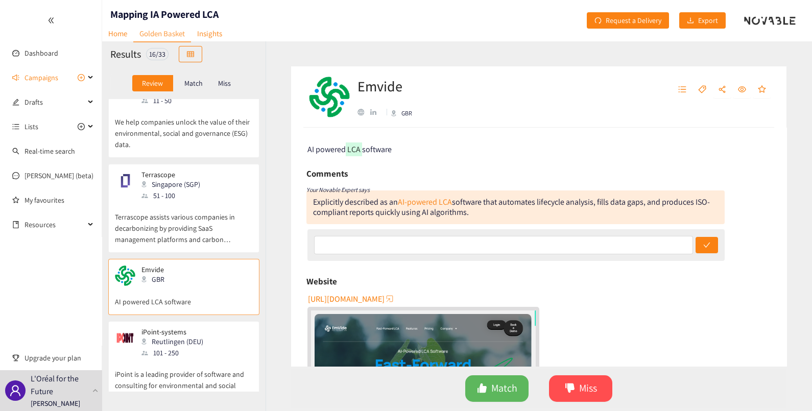
click at [406, 86] on h2 "Emvide" at bounding box center [394, 86] width 75 height 20
drag, startPoint x: 398, startPoint y: 86, endPoint x: 409, endPoint y: 84, distance: 10.4
click at [399, 85] on h2 "Emvide" at bounding box center [394, 86] width 75 height 20
drag, startPoint x: 409, startPoint y: 84, endPoint x: 355, endPoint y: 84, distance: 53.6
click at [355, 84] on div "Emvide GBR" at bounding box center [445, 97] width 279 height 31
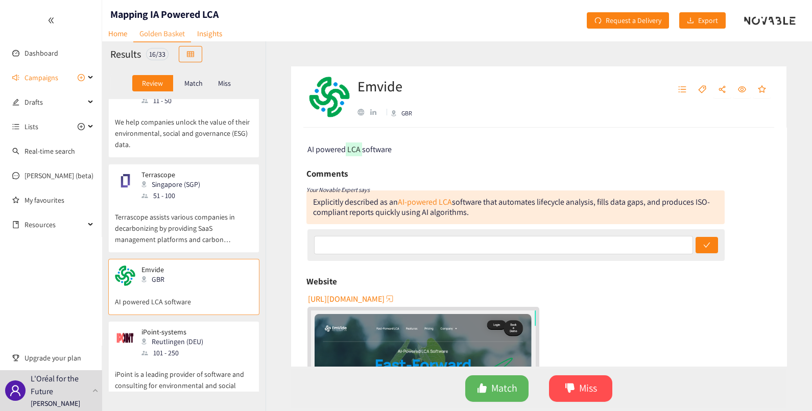
click at [421, 208] on div "Explicitly described as an AI-powered LCA software that automates lifecycle ana…" at bounding box center [511, 207] width 397 height 21
drag, startPoint x: 314, startPoint y: 200, endPoint x: 595, endPoint y: 202, distance: 281.4
click at [595, 202] on div "Explicitly described as an AI-powered LCA software that automates lifecycle ana…" at bounding box center [511, 207] width 397 height 21
drag, startPoint x: 595, startPoint y: 202, endPoint x: 577, endPoint y: 205, distance: 19.1
click at [186, 336] on div "Reutlingen (DEU)" at bounding box center [175, 341] width 68 height 11
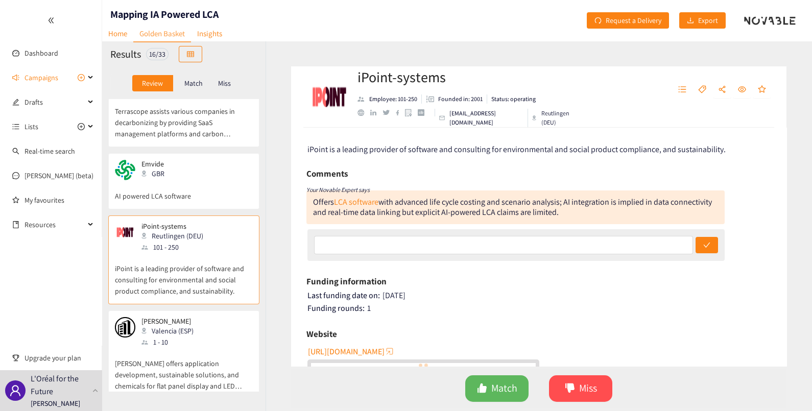
scroll to position [739, 0]
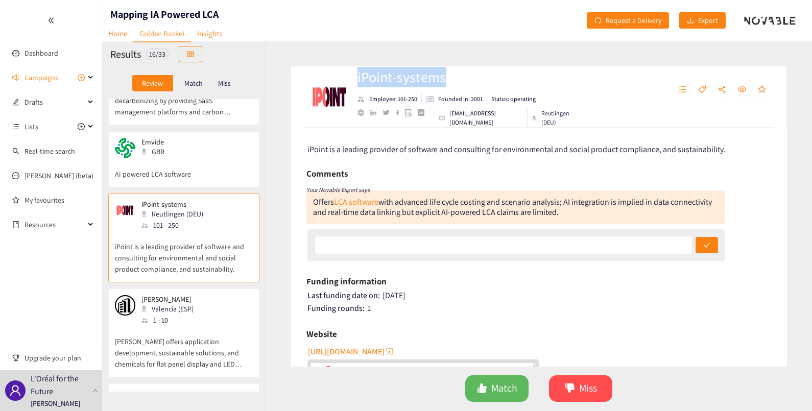
drag, startPoint x: 447, startPoint y: 83, endPoint x: 355, endPoint y: 82, distance: 91.9
click at [355, 82] on div "iPoint-systems Employee: 101-250 Founded in: 2001 Status: operating [EMAIL_ADDR…" at bounding box center [445, 97] width 279 height 31
click at [568, 217] on div "Offers LCA software with advanced life cycle costing and scenario analysis; AI …" at bounding box center [515, 207] width 418 height 34
click at [564, 213] on div "Offers LCA software with advanced life cycle costing and scenario analysis; AI …" at bounding box center [515, 207] width 418 height 34
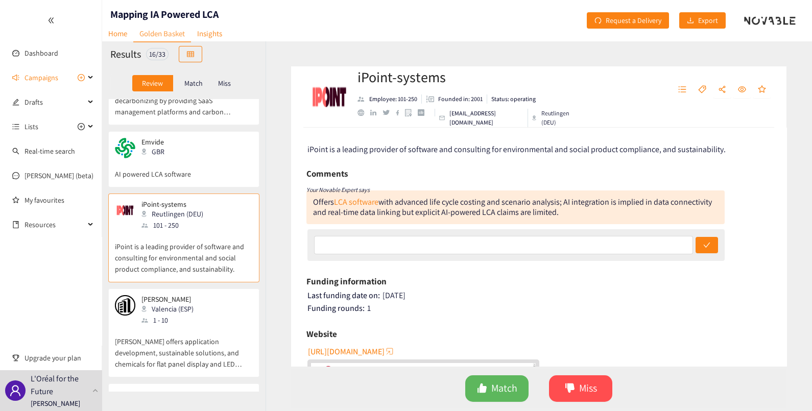
click at [560, 212] on div "Offers LCA software with advanced life cycle costing and scenario analysis; AI …" at bounding box center [515, 207] width 418 height 34
drag, startPoint x: 556, startPoint y: 214, endPoint x: 401, endPoint y: 213, distance: 154.7
click at [401, 213] on div "Offers LCA software with advanced life cycle costing and scenario analysis; AI …" at bounding box center [512, 207] width 399 height 21
drag, startPoint x: 401, startPoint y: 213, endPoint x: 415, endPoint y: 211, distance: 13.9
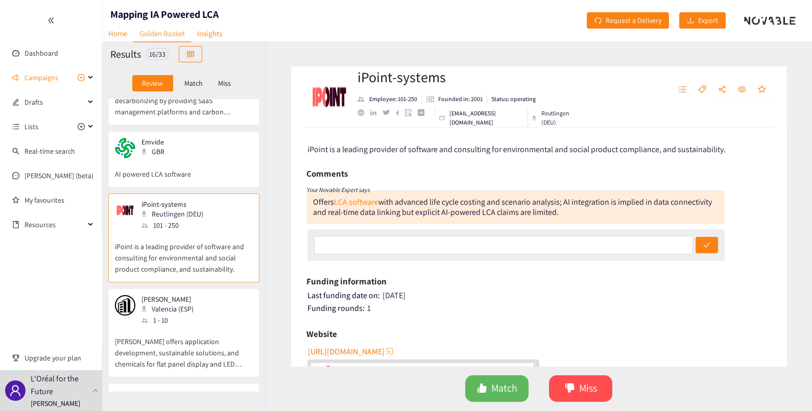
click at [197, 295] on div "[PERSON_NAME] (ESP) 1 - 10" at bounding box center [184, 310] width 138 height 31
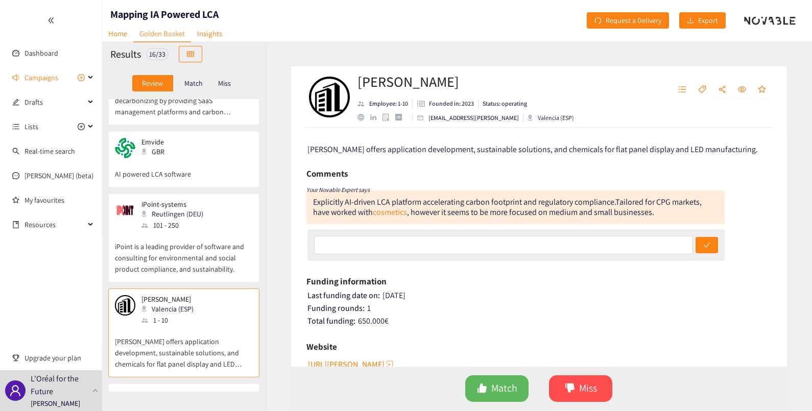
click at [396, 79] on h2 "[PERSON_NAME]" at bounding box center [465, 81] width 217 height 20
drag, startPoint x: 404, startPoint y: 82, endPoint x: 359, endPoint y: 80, distance: 45.5
click at [359, 80] on h2 "[PERSON_NAME]" at bounding box center [465, 81] width 217 height 20
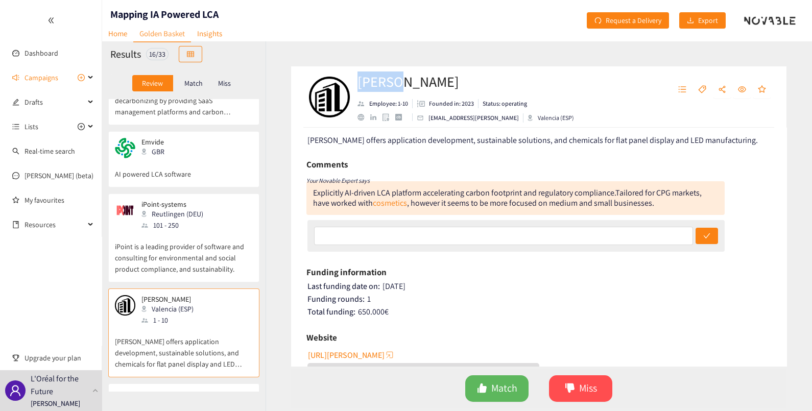
scroll to position [0, 0]
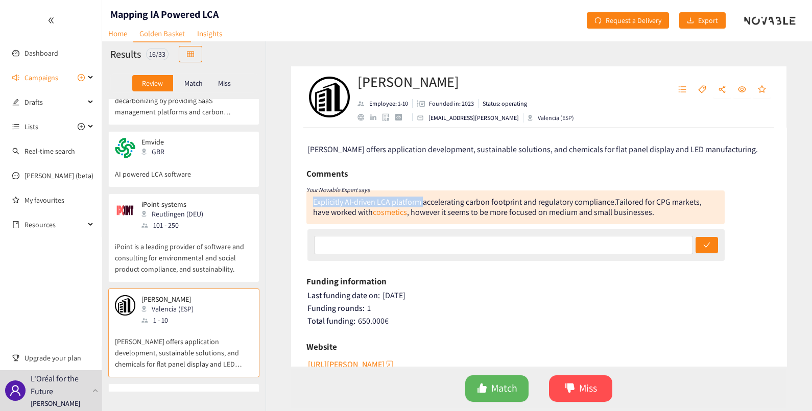
drag, startPoint x: 312, startPoint y: 203, endPoint x: 422, endPoint y: 202, distance: 110.3
click at [422, 202] on div "Explicitly AI-driven LCA platform accelerating carbon footprint and regulatory …" at bounding box center [515, 207] width 418 height 34
drag, startPoint x: 422, startPoint y: 202, endPoint x: 410, endPoint y: 203, distance: 12.8
drag, startPoint x: 656, startPoint y: 212, endPoint x: 615, endPoint y: 217, distance: 41.2
click at [615, 217] on div "Explicitly AI-driven LCA platform accelerating carbon footprint and regulatory …" at bounding box center [515, 207] width 418 height 34
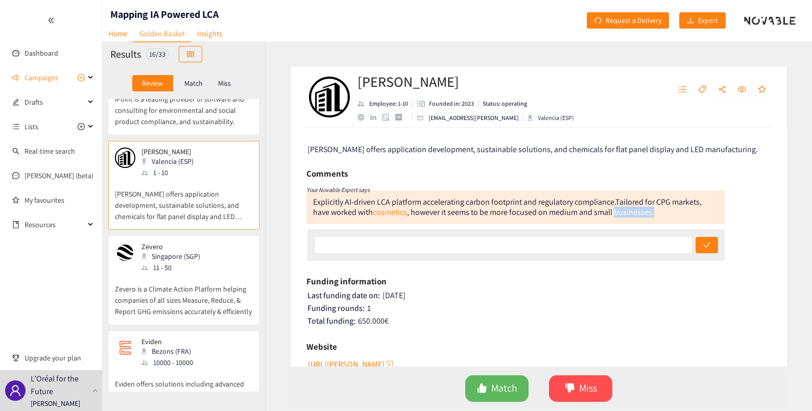
scroll to position [867, 0]
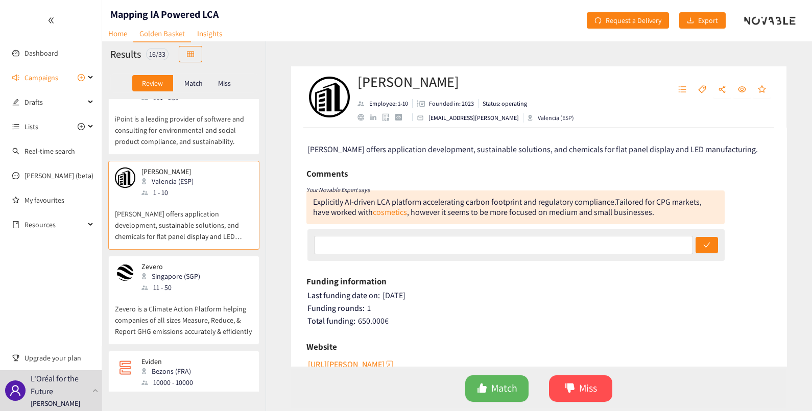
click at [202, 293] on p "Zevero is a Climate Action Platform helping companies of all sizes Measure, Red…" at bounding box center [184, 315] width 138 height 44
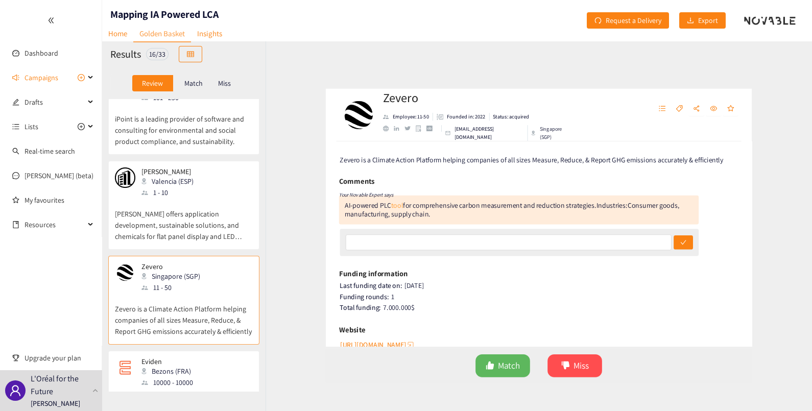
click at [377, 203] on link "tool" at bounding box center [374, 202] width 14 height 11
drag, startPoint x: 312, startPoint y: 203, endPoint x: 382, endPoint y: 203, distance: 70.0
click at [382, 203] on div "AI-powered PLC tool for comprehensive carbon measurement and reduction strategi…" at bounding box center [515, 207] width 418 height 34
drag, startPoint x: 382, startPoint y: 203, endPoint x: 377, endPoint y: 201, distance: 5.5
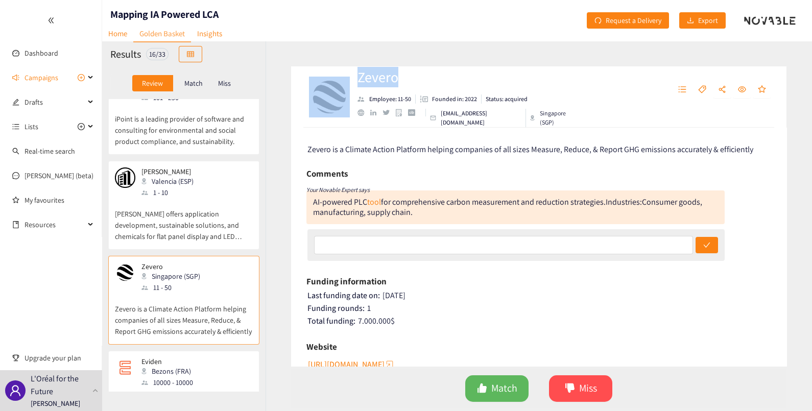
drag, startPoint x: 405, startPoint y: 80, endPoint x: 349, endPoint y: 79, distance: 56.2
click at [349, 82] on div "Zevero Employee: 11-50 Founded in: 2022 Status: acquired [EMAIL_ADDRESS][DOMAIN…" at bounding box center [445, 97] width 279 height 31
drag, startPoint x: 349, startPoint y: 79, endPoint x: 365, endPoint y: 85, distance: 16.8
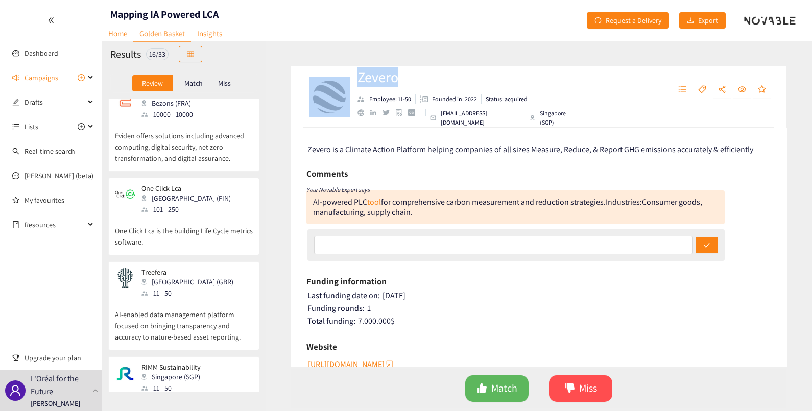
scroll to position [944, 0]
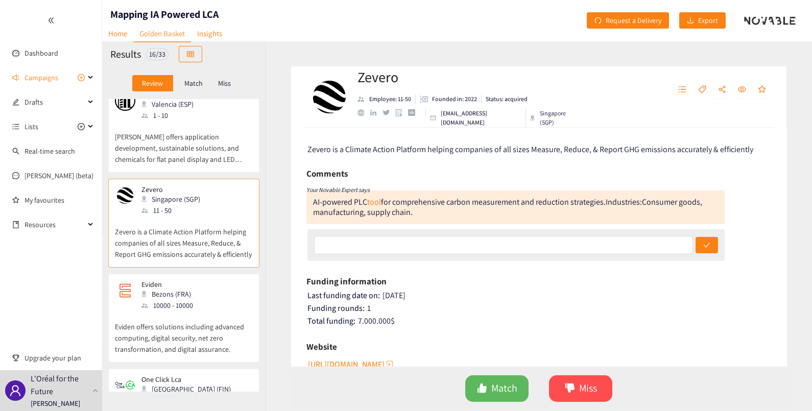
click at [207, 311] on p "Eviden offers solutions including advanced computing, digital security, net zer…" at bounding box center [184, 333] width 138 height 44
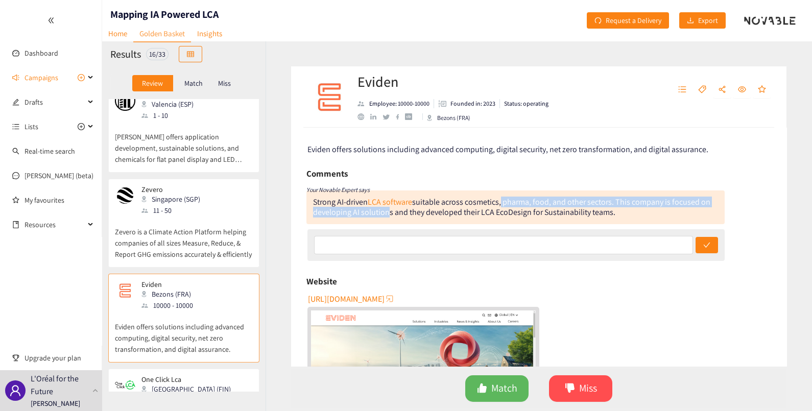
drag, startPoint x: 499, startPoint y: 203, endPoint x: 383, endPoint y: 207, distance: 116.0
click at [383, 207] on div "Strong AI-driven LCA software suitable across cosmetics, pharma, food, and othe…" at bounding box center [511, 207] width 397 height 21
drag, startPoint x: 383, startPoint y: 207, endPoint x: 556, endPoint y: 213, distance: 172.7
click at [556, 213] on div "Strong AI-driven LCA software suitable across cosmetics, pharma, food, and othe…" at bounding box center [511, 207] width 397 height 21
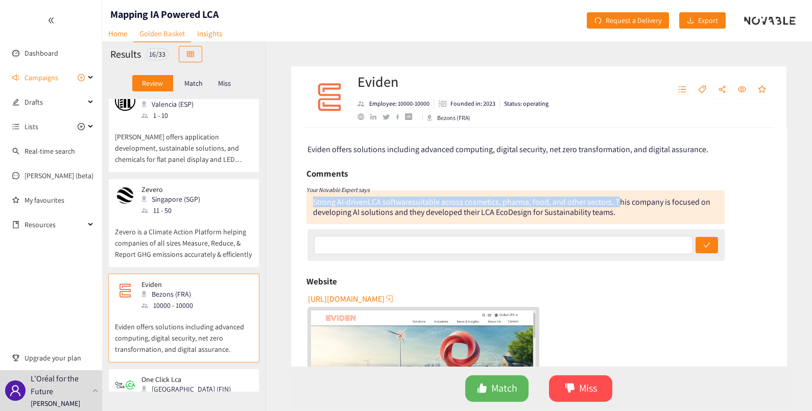
drag, startPoint x: 616, startPoint y: 201, endPoint x: 314, endPoint y: 200, distance: 301.8
click at [314, 200] on div "Strong AI-driven LCA software suitable across cosmetics, pharma, food, and othe…" at bounding box center [511, 207] width 397 height 21
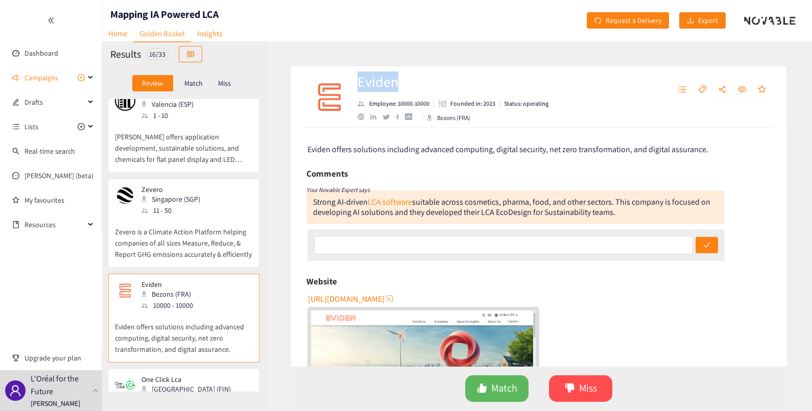
drag, startPoint x: 394, startPoint y: 82, endPoint x: 355, endPoint y: 82, distance: 39.3
click at [355, 82] on div "Eviden Employee: 10000-10000 Founded in: 2023 Status: operating Bezons (FRA)" at bounding box center [445, 97] width 279 height 31
click at [208, 375] on div "One Click Lca Helsinki (FIN) 101 - 250" at bounding box center [184, 390] width 138 height 31
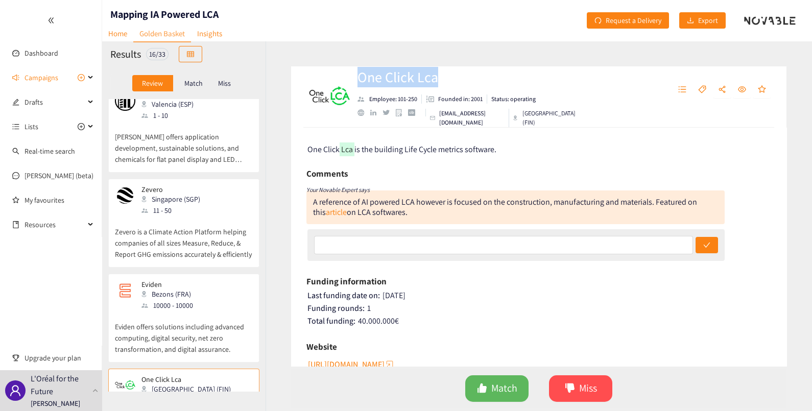
drag, startPoint x: 438, startPoint y: 81, endPoint x: 362, endPoint y: 84, distance: 76.2
click at [362, 84] on h2 "One Click Lca" at bounding box center [466, 77] width 219 height 20
drag, startPoint x: 362, startPoint y: 84, endPoint x: 375, endPoint y: 86, distance: 13.9
drag, startPoint x: 360, startPoint y: 202, endPoint x: 414, endPoint y: 202, distance: 53.6
click at [414, 202] on div "A reference of AI powered LCA however is focused on the construction, manufactu…" at bounding box center [505, 207] width 384 height 21
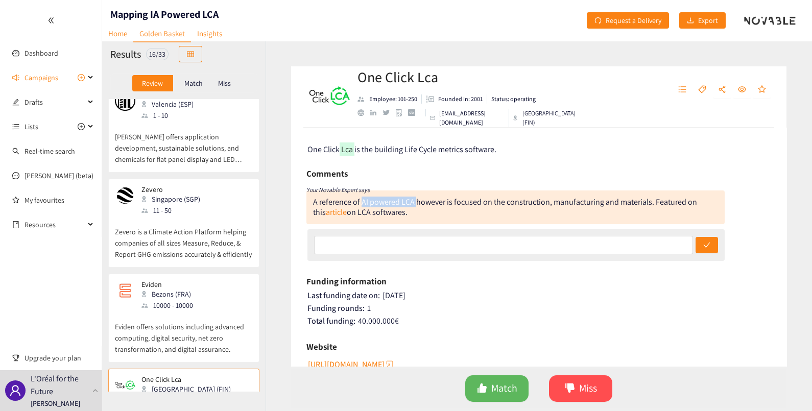
drag, startPoint x: 414, startPoint y: 202, endPoint x: 407, endPoint y: 202, distance: 6.6
drag, startPoint x: 504, startPoint y: 203, endPoint x: 649, endPoint y: 202, distance: 144.5
click at [649, 202] on div "A reference of AI powered LCA however is focused on the construction, manufactu…" at bounding box center [505, 207] width 384 height 21
drag, startPoint x: 649, startPoint y: 202, endPoint x: 626, endPoint y: 203, distance: 23.0
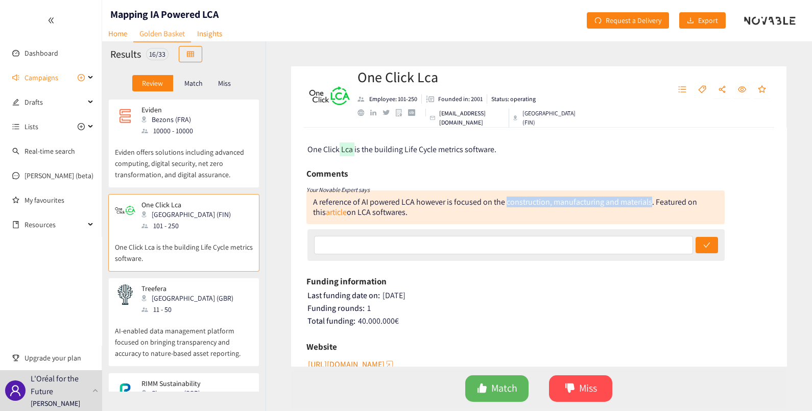
scroll to position [1135, 0]
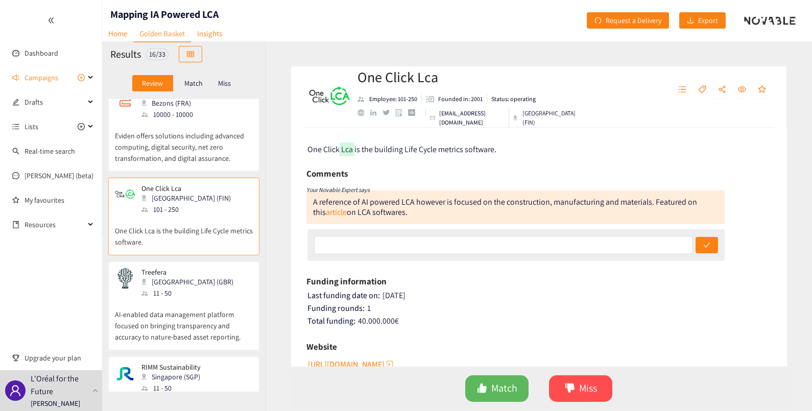
click at [210, 299] on p "AI-enabled data management platform focused on bringing transparency and accura…" at bounding box center [184, 321] width 138 height 44
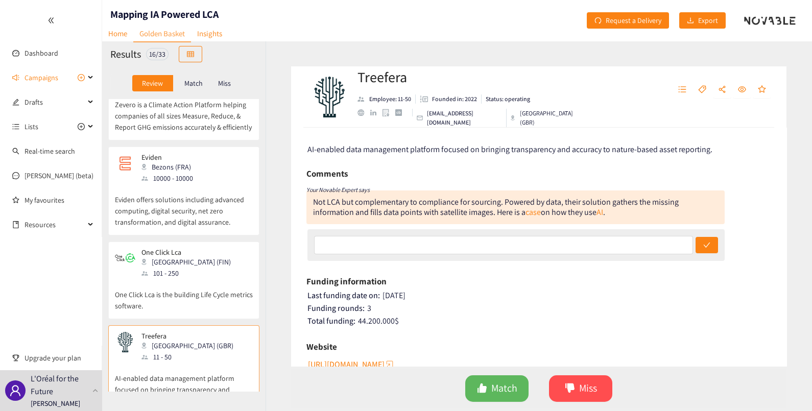
scroll to position [1007, 0]
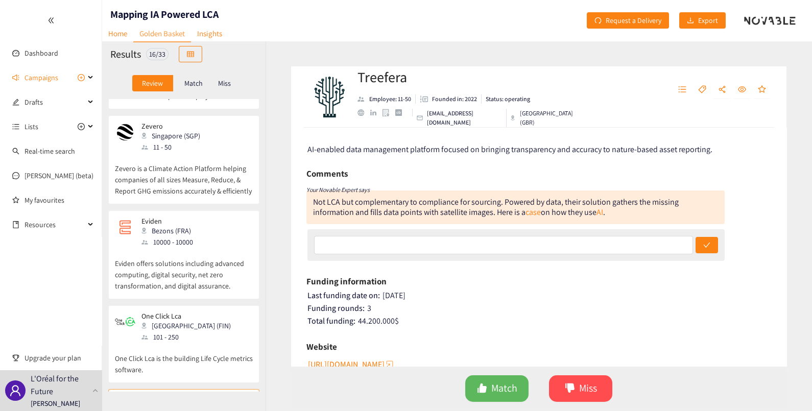
click at [207, 312] on div "One Click Lca Helsinki (FIN) 101 - 250" at bounding box center [184, 327] width 138 height 31
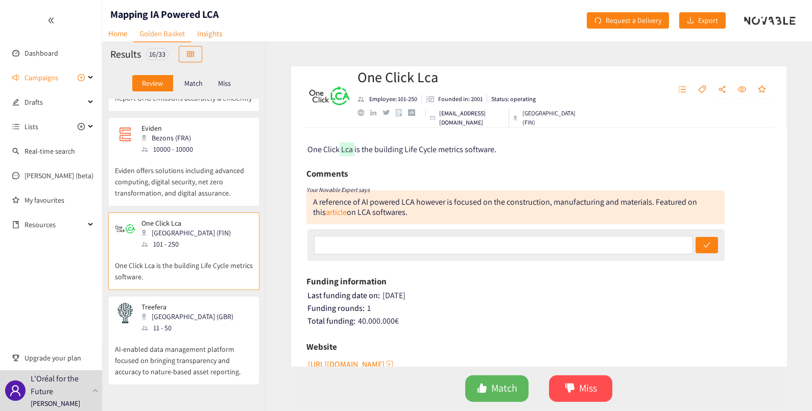
scroll to position [1135, 0]
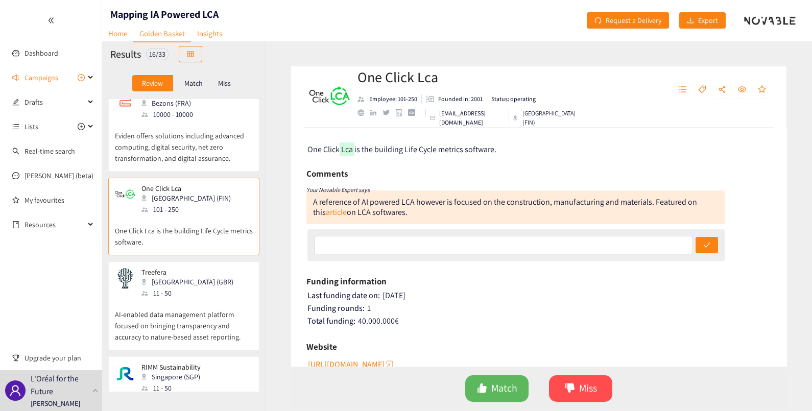
click at [192, 299] on p "AI-enabled data management platform focused on bringing transparency and accura…" at bounding box center [184, 321] width 138 height 44
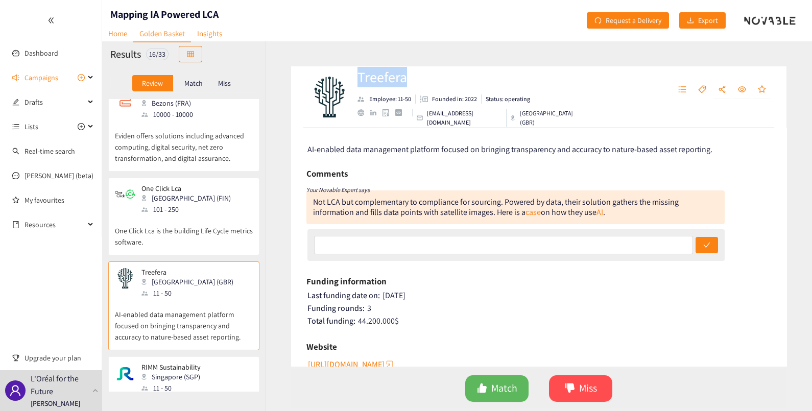
drag, startPoint x: 409, startPoint y: 79, endPoint x: 355, endPoint y: 84, distance: 53.3
click at [355, 84] on div "Treefera Employee: 11-50 Founded in: 2022 Status: operating [EMAIL_ADDRESS][DOM…" at bounding box center [445, 97] width 279 height 31
drag, startPoint x: 355, startPoint y: 84, endPoint x: 364, endPoint y: 85, distance: 8.2
click at [204, 363] on div "RIMM Sustainability [GEOGRAPHIC_DATA] (SGP) 11 - 50" at bounding box center [184, 378] width 138 height 31
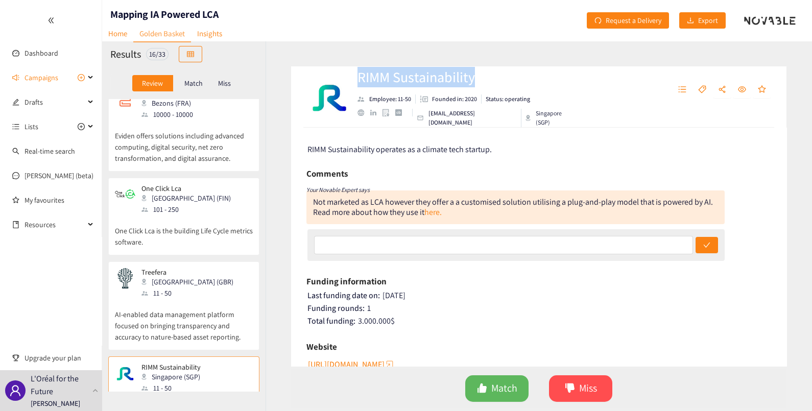
drag, startPoint x: 477, startPoint y: 82, endPoint x: 357, endPoint y: 81, distance: 120.0
click at [357, 81] on h2 "RIMM Sustainability" at bounding box center [466, 77] width 219 height 20
drag, startPoint x: 357, startPoint y: 81, endPoint x: 377, endPoint y: 82, distance: 19.9
